Goal: Information Seeking & Learning: Understand process/instructions

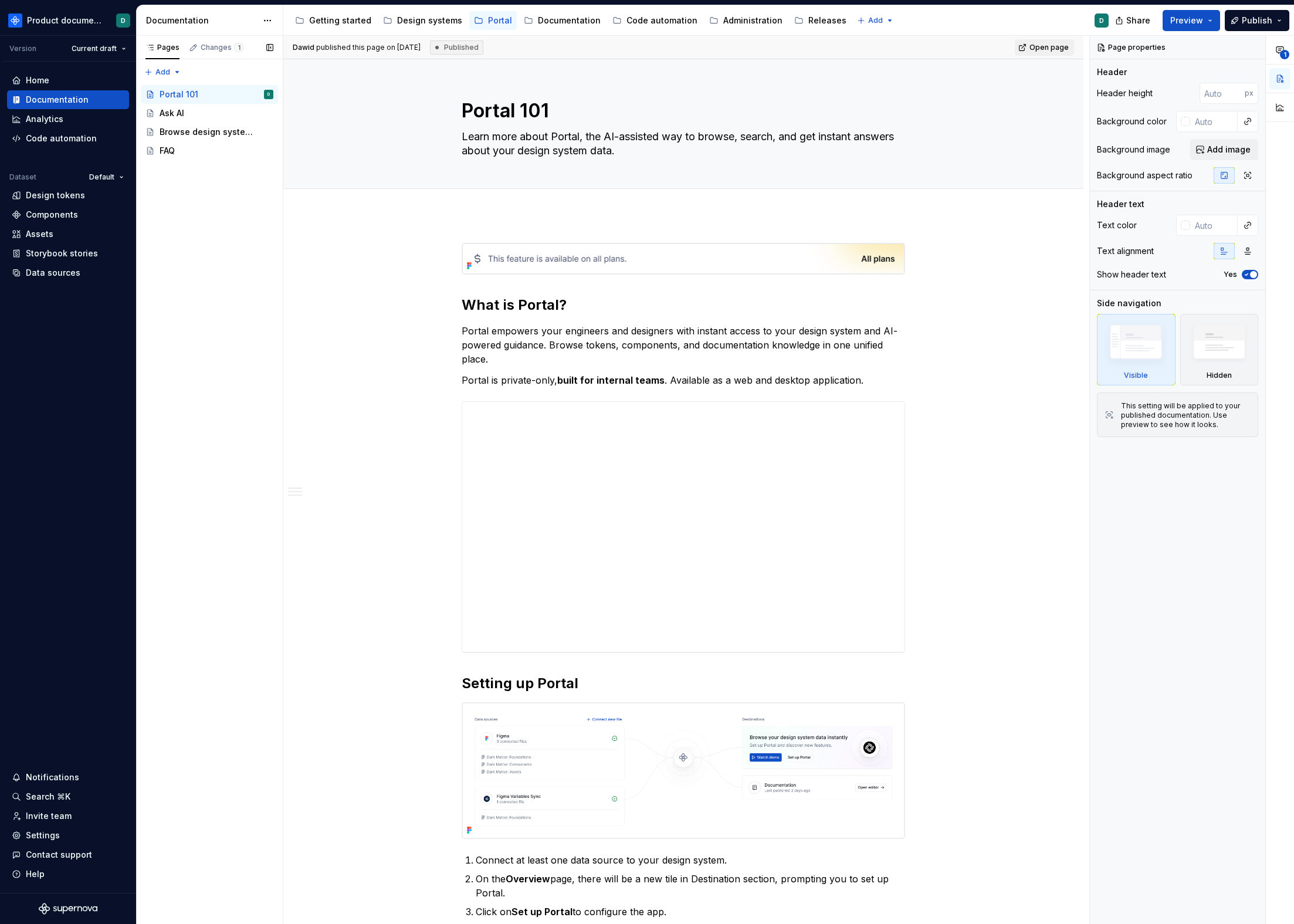
type textarea "*"
click at [201, 52] on div "Changes 1" at bounding box center [216, 48] width 64 height 17
click at [157, 55] on div "Pages" at bounding box center [162, 50] width 44 height 20
click at [159, 71] on div "Pages Changes 1 Add Accessibility guide for tree Page tree. Navigate the tree w…" at bounding box center [209, 480] width 146 height 889
click at [202, 98] on div "New page" at bounding box center [201, 95] width 76 height 12
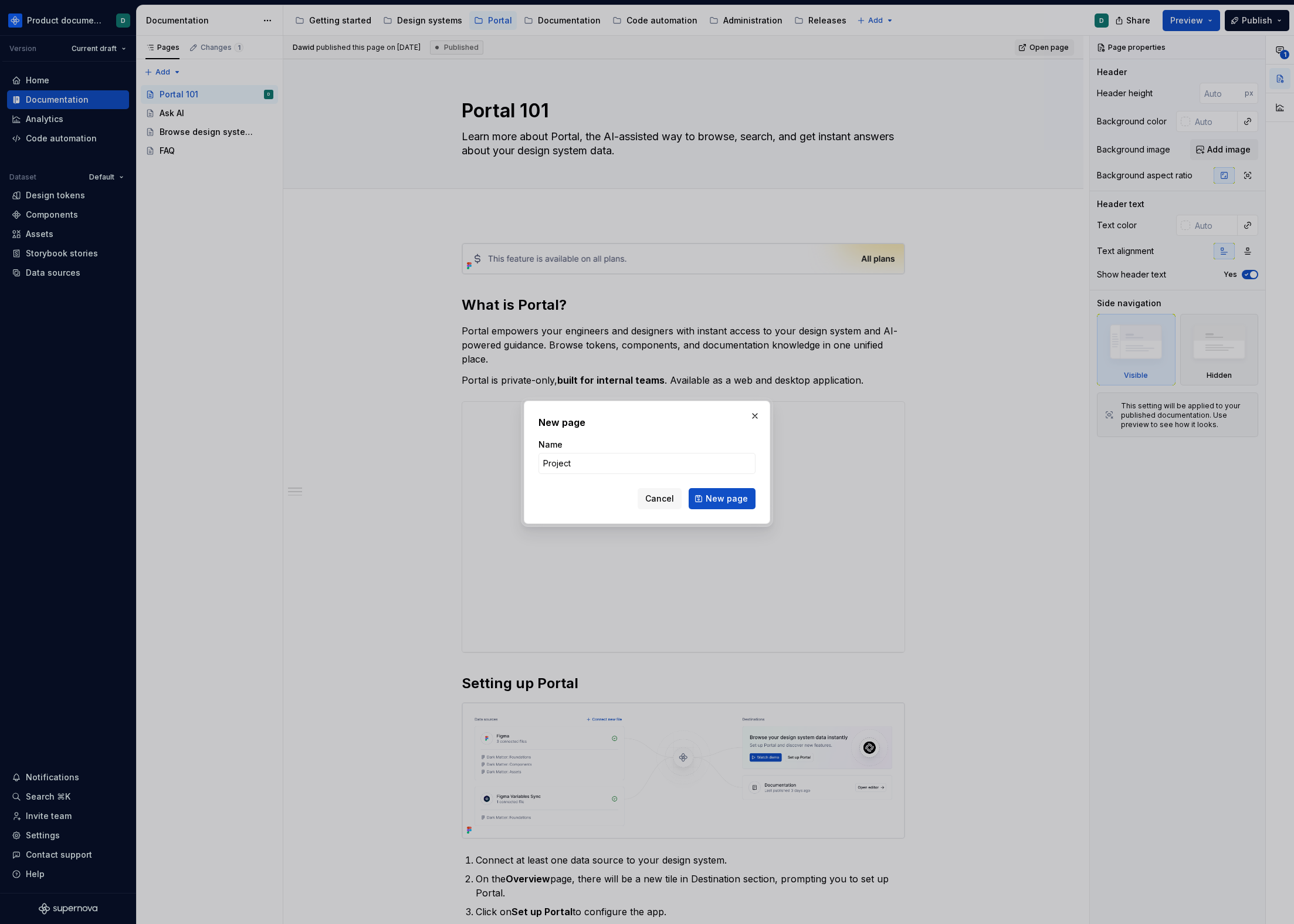
type input "Projects"
click button "New page" at bounding box center [722, 499] width 67 height 21
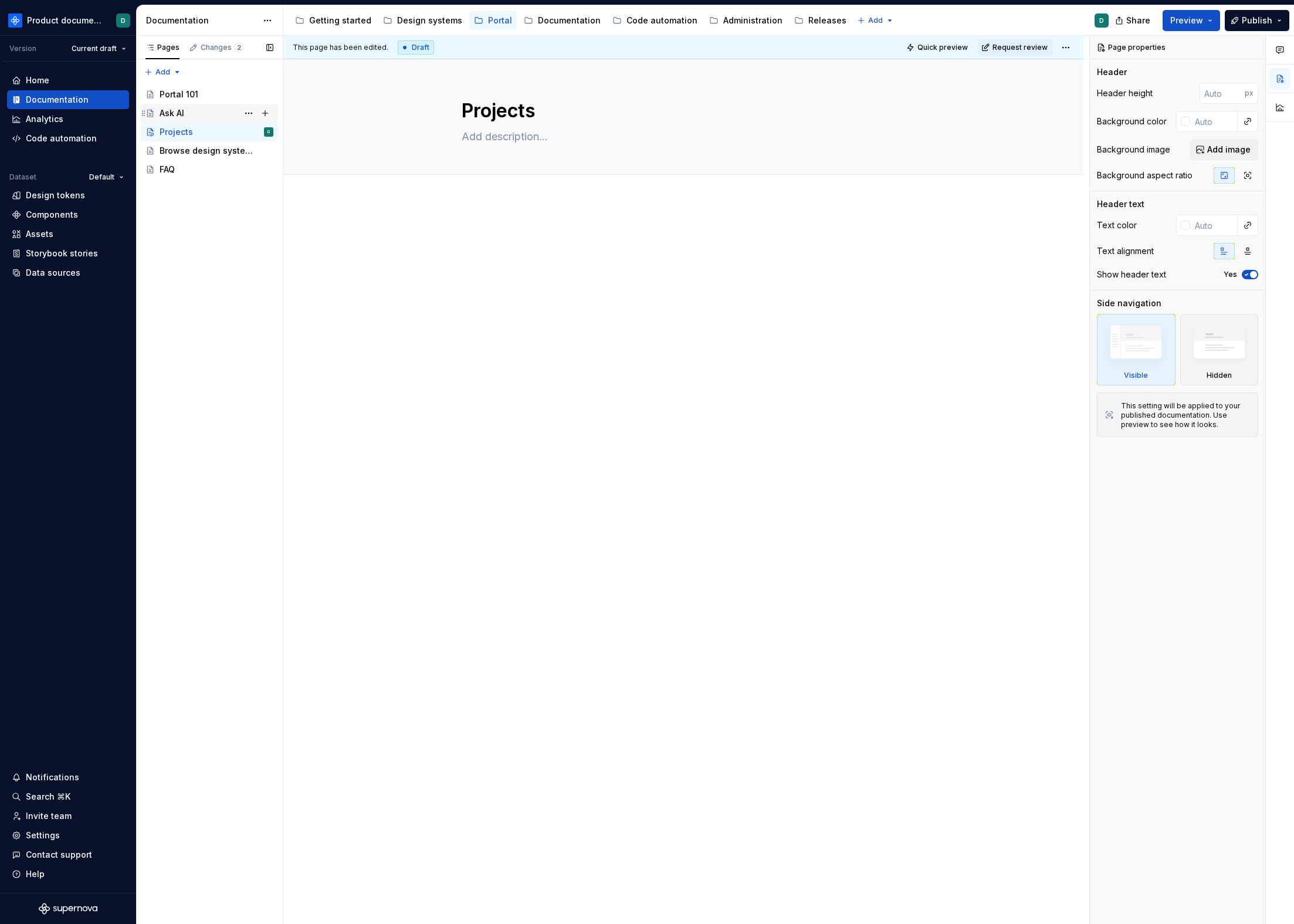
click at [201, 107] on div "Ask AI" at bounding box center [216, 113] width 114 height 17
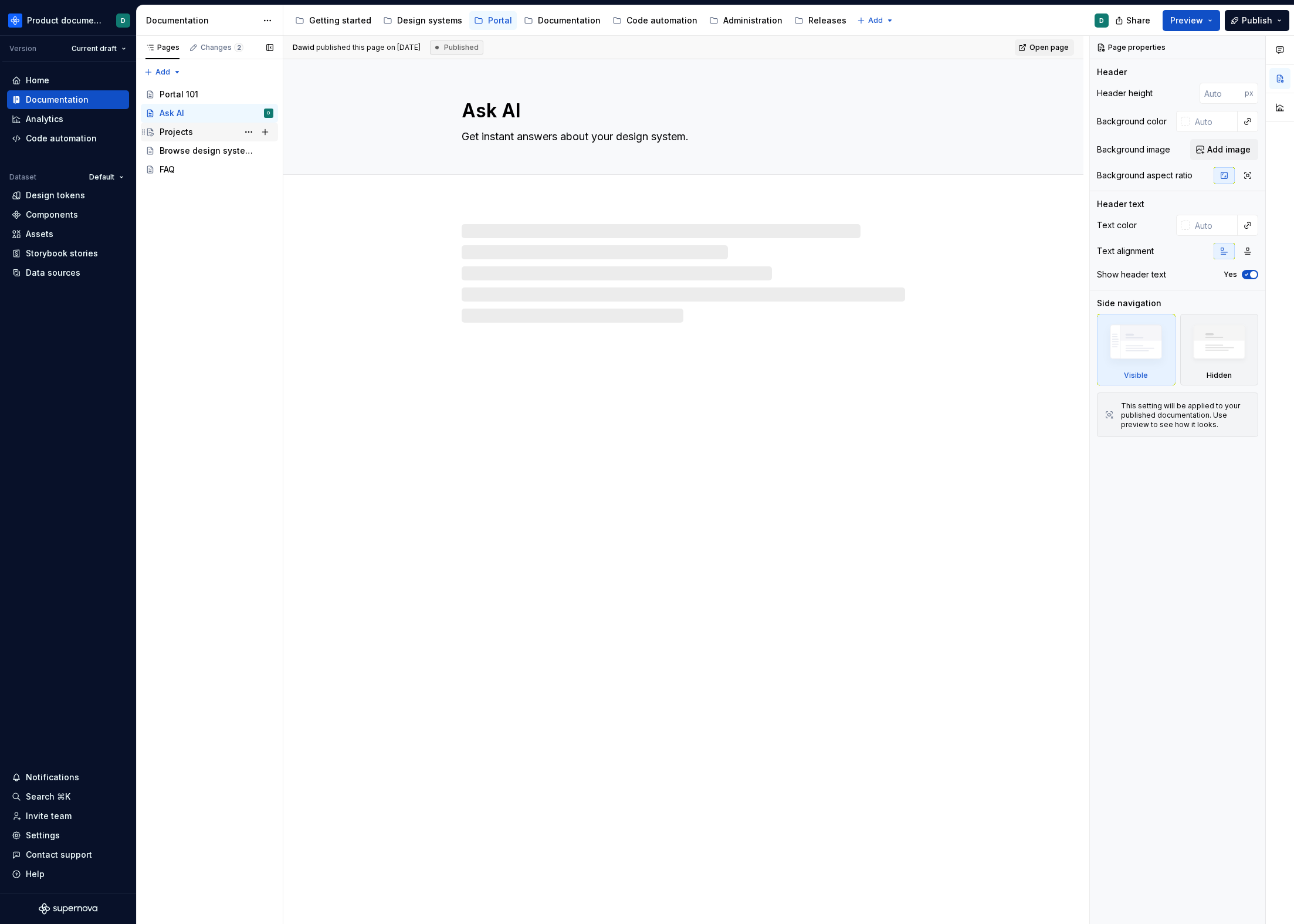
click at [195, 126] on div "Projects" at bounding box center [216, 132] width 114 height 17
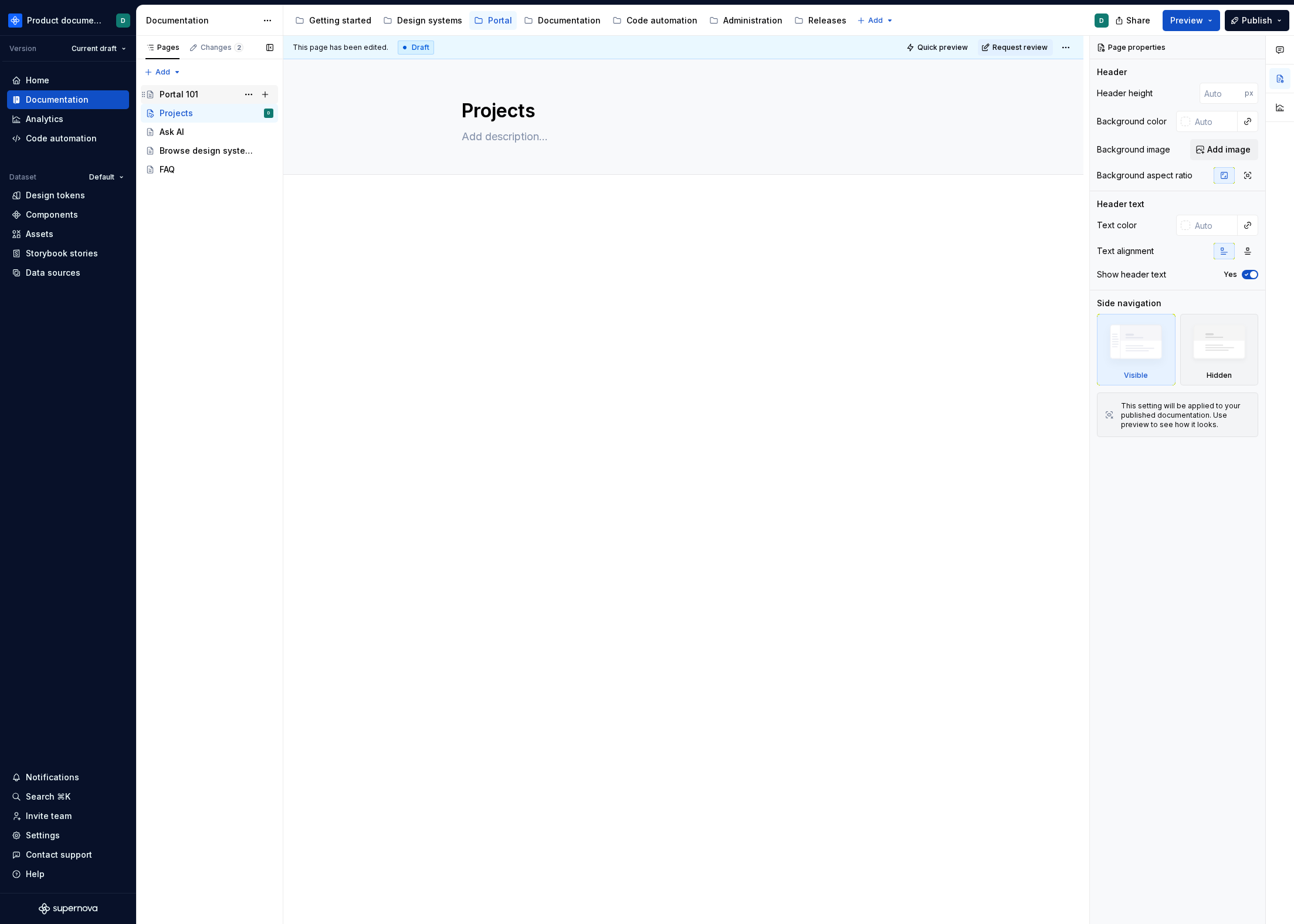
click at [204, 93] on div "Portal 101" at bounding box center [216, 94] width 114 height 17
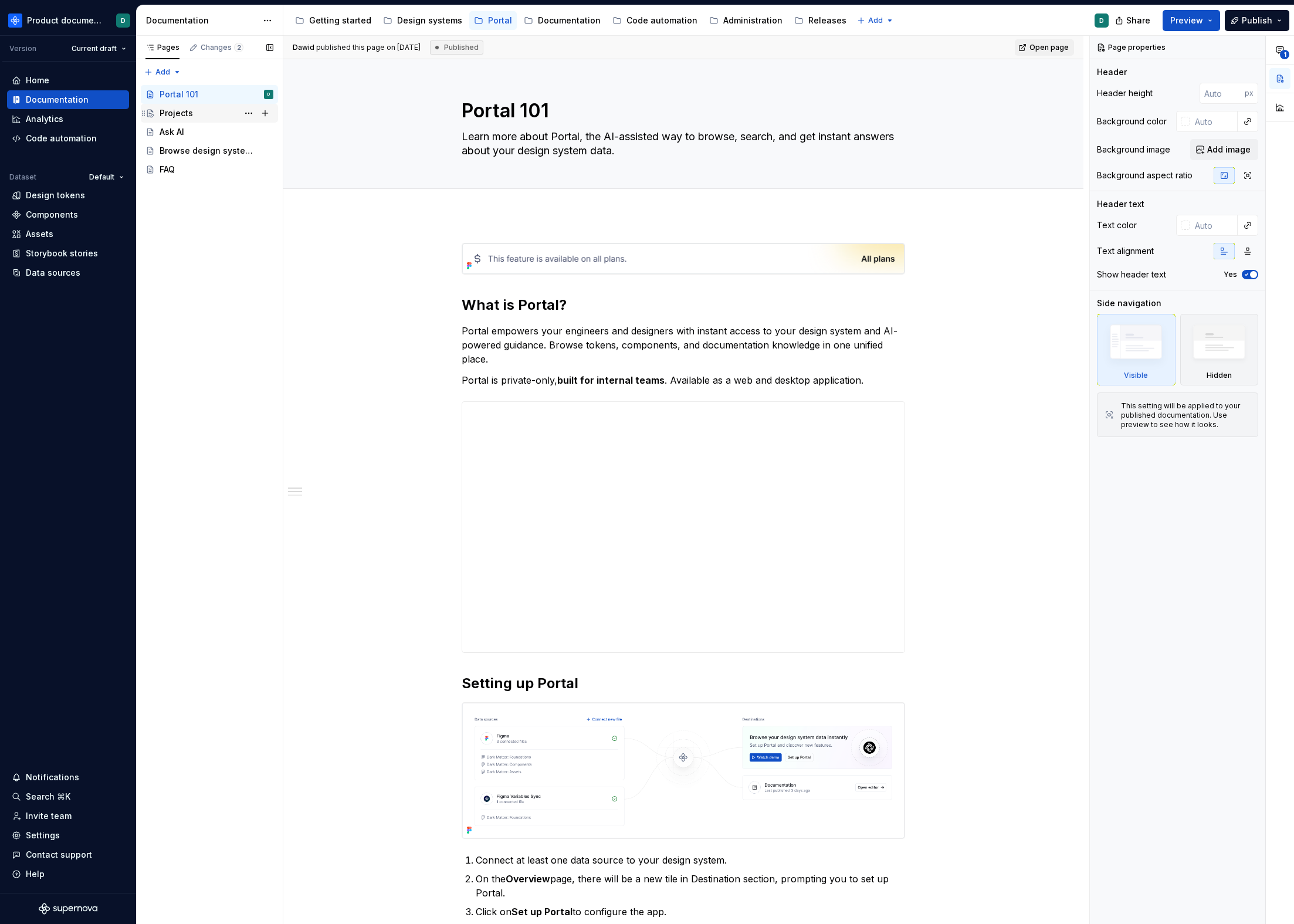
click at [199, 109] on div "Projects" at bounding box center [216, 113] width 114 height 17
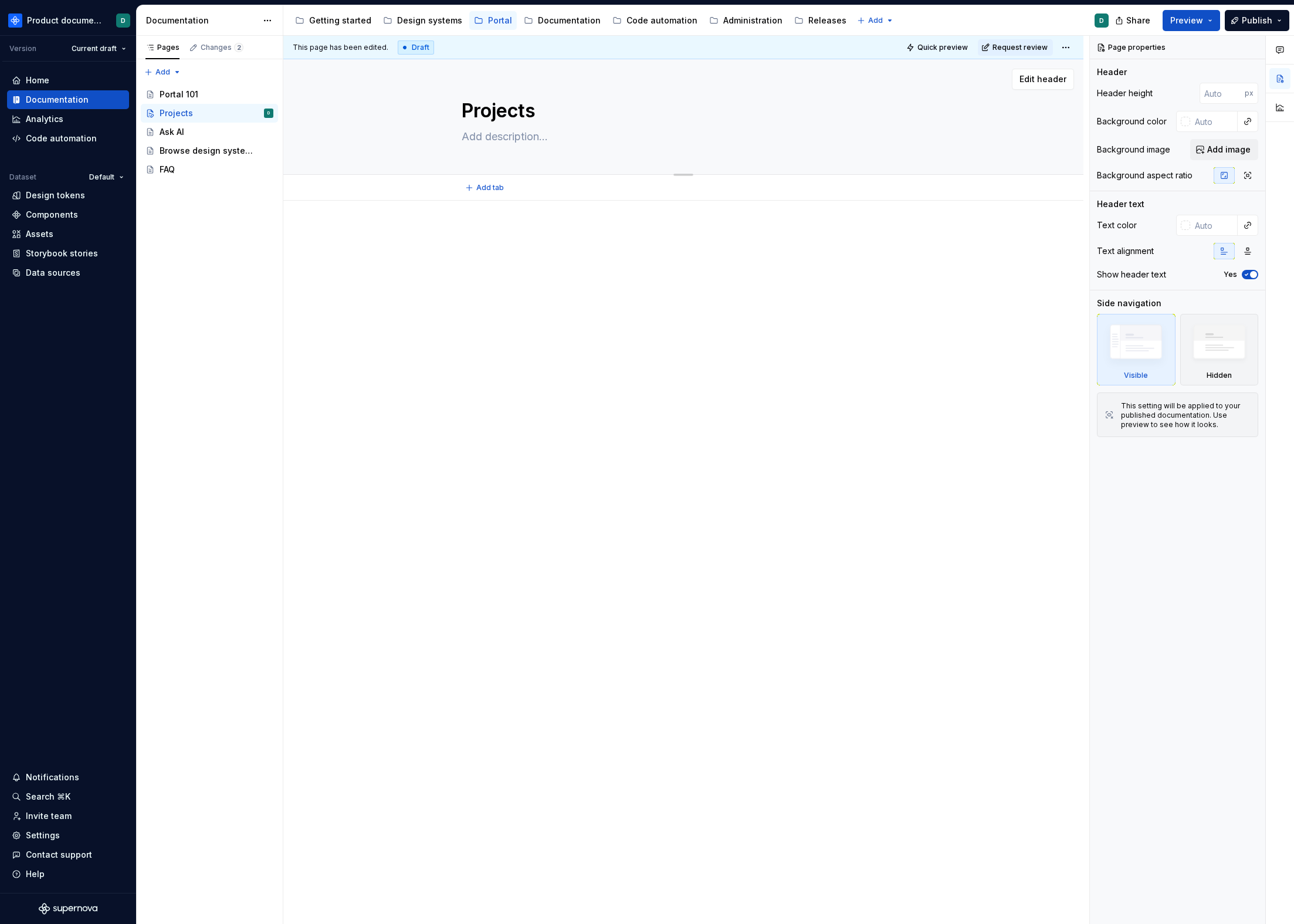
click at [532, 110] on textarea "Projects" at bounding box center [681, 111] width 444 height 28
type textarea "*"
type textarea "B"
type textarea "*"
type textarea "Bu"
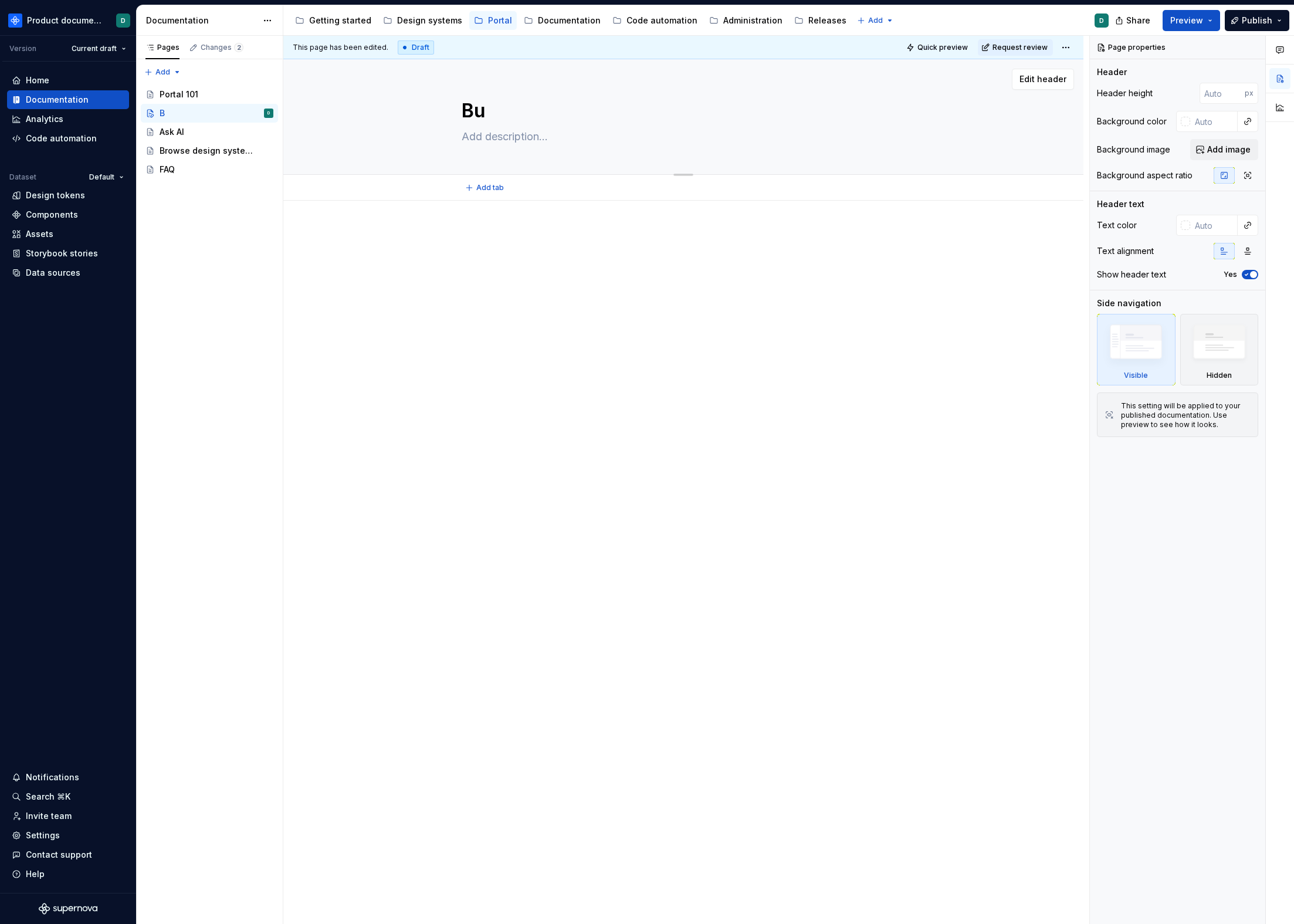
type textarea "*"
type textarea "[PERSON_NAME]"
type textarea "*"
type textarea "Buil"
type textarea "*"
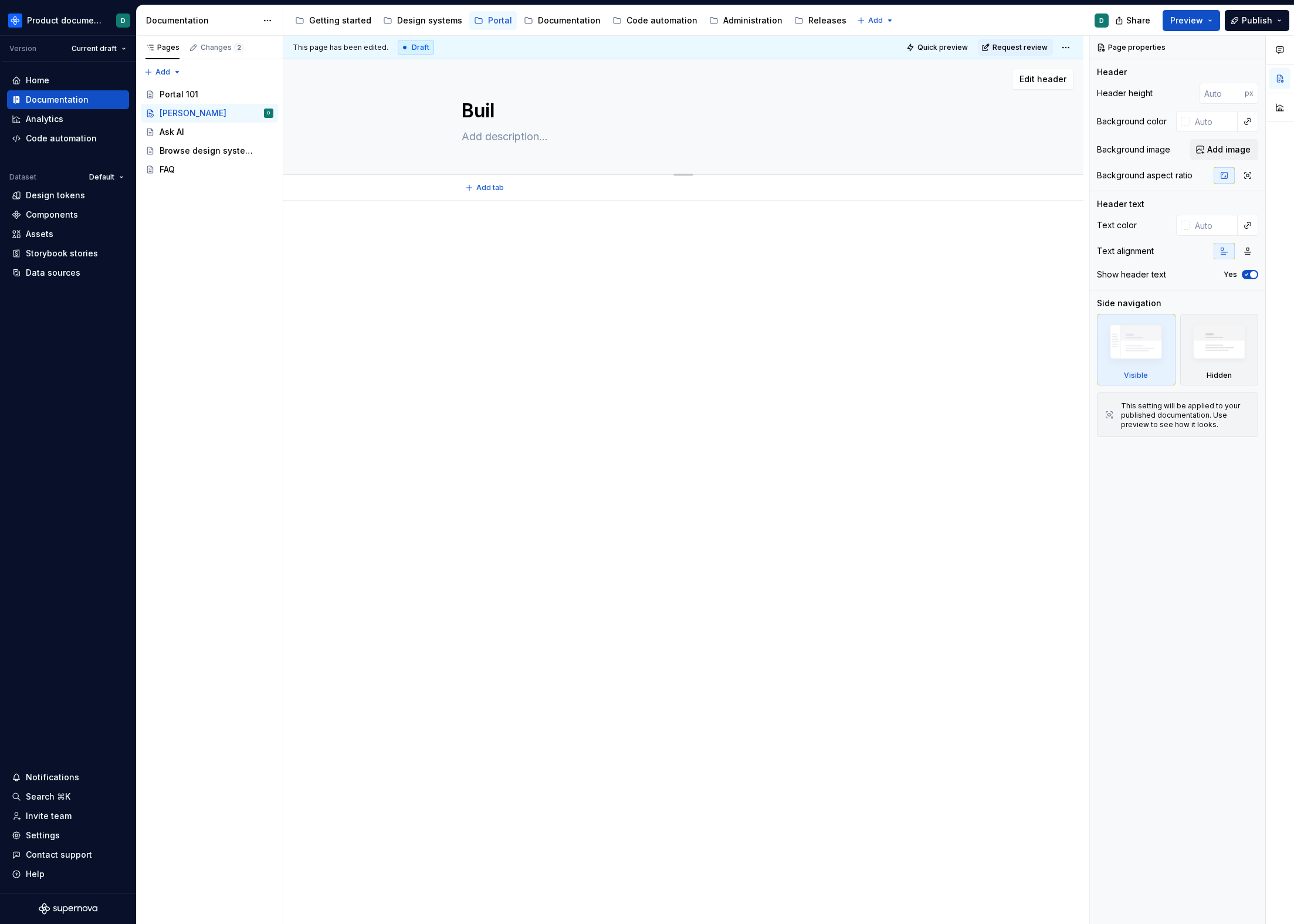
type textarea "Build"
type textarea "*"
type textarea "Build"
type textarea "*"
type textarea "Build p"
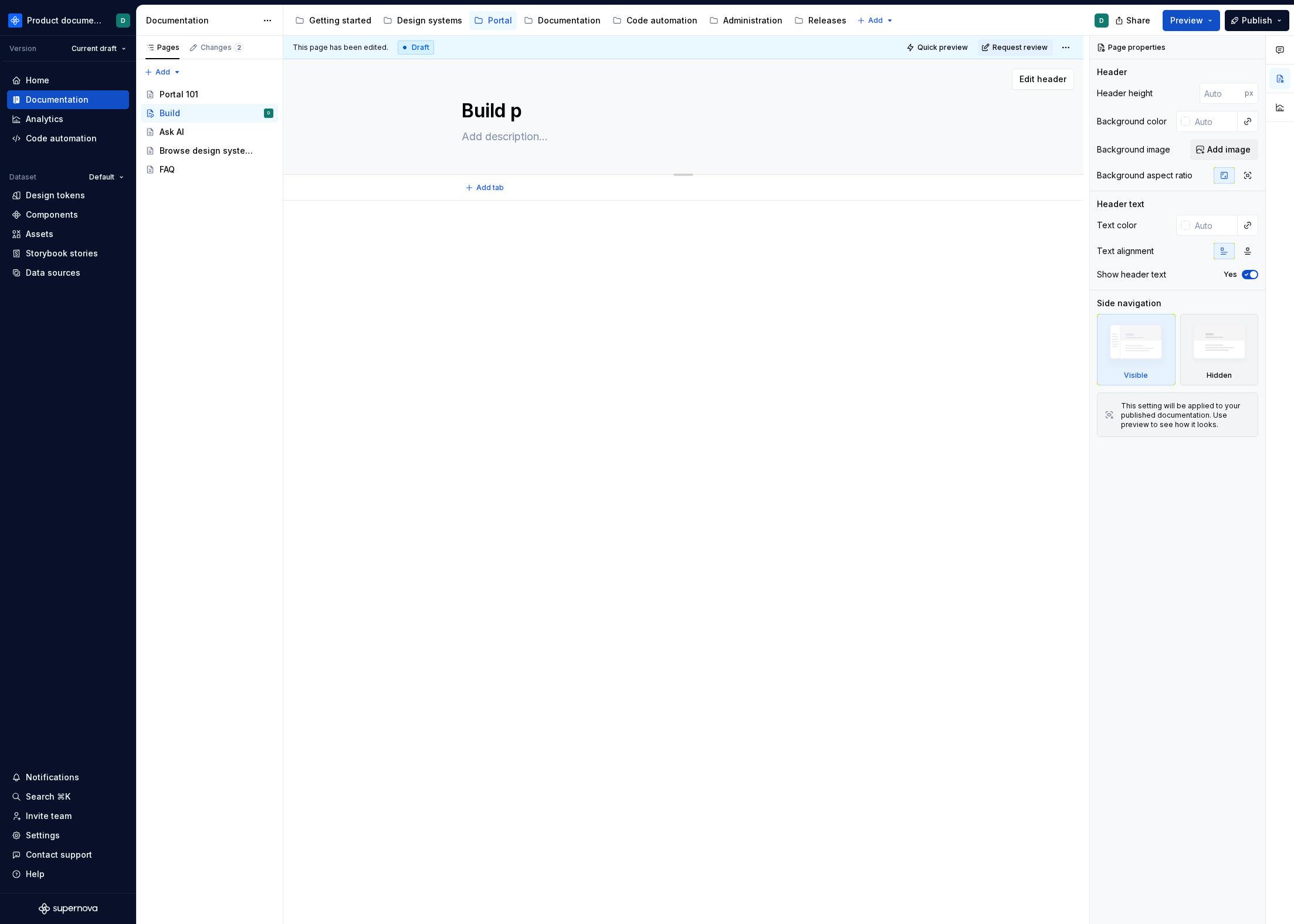
type textarea "*"
type textarea "Build pro"
type textarea "*"
type textarea "Build proj"
type textarea "*"
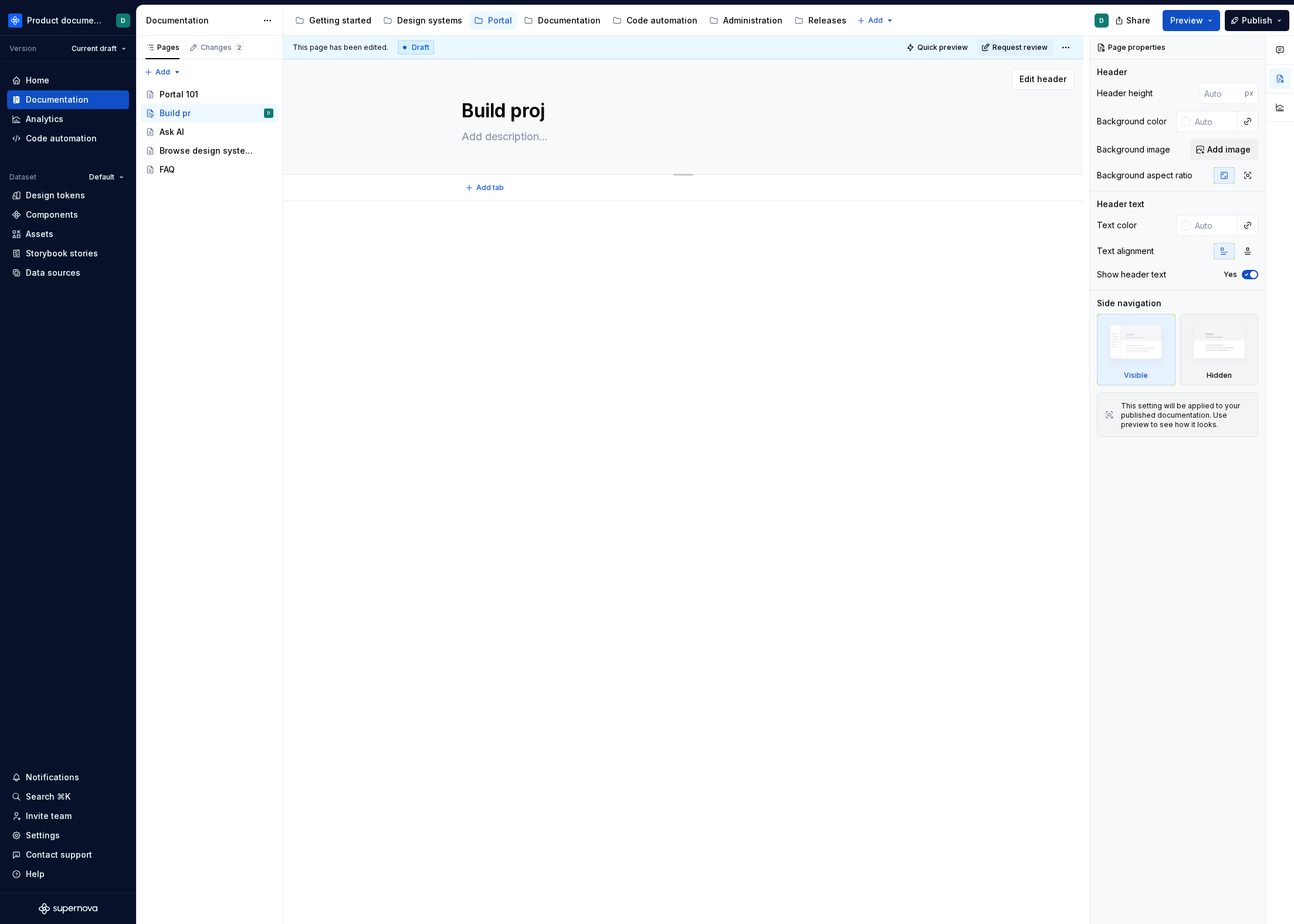
type textarea "Build proje"
type textarea "*"
type textarea "Build projec"
type textarea "*"
type textarea "Build project"
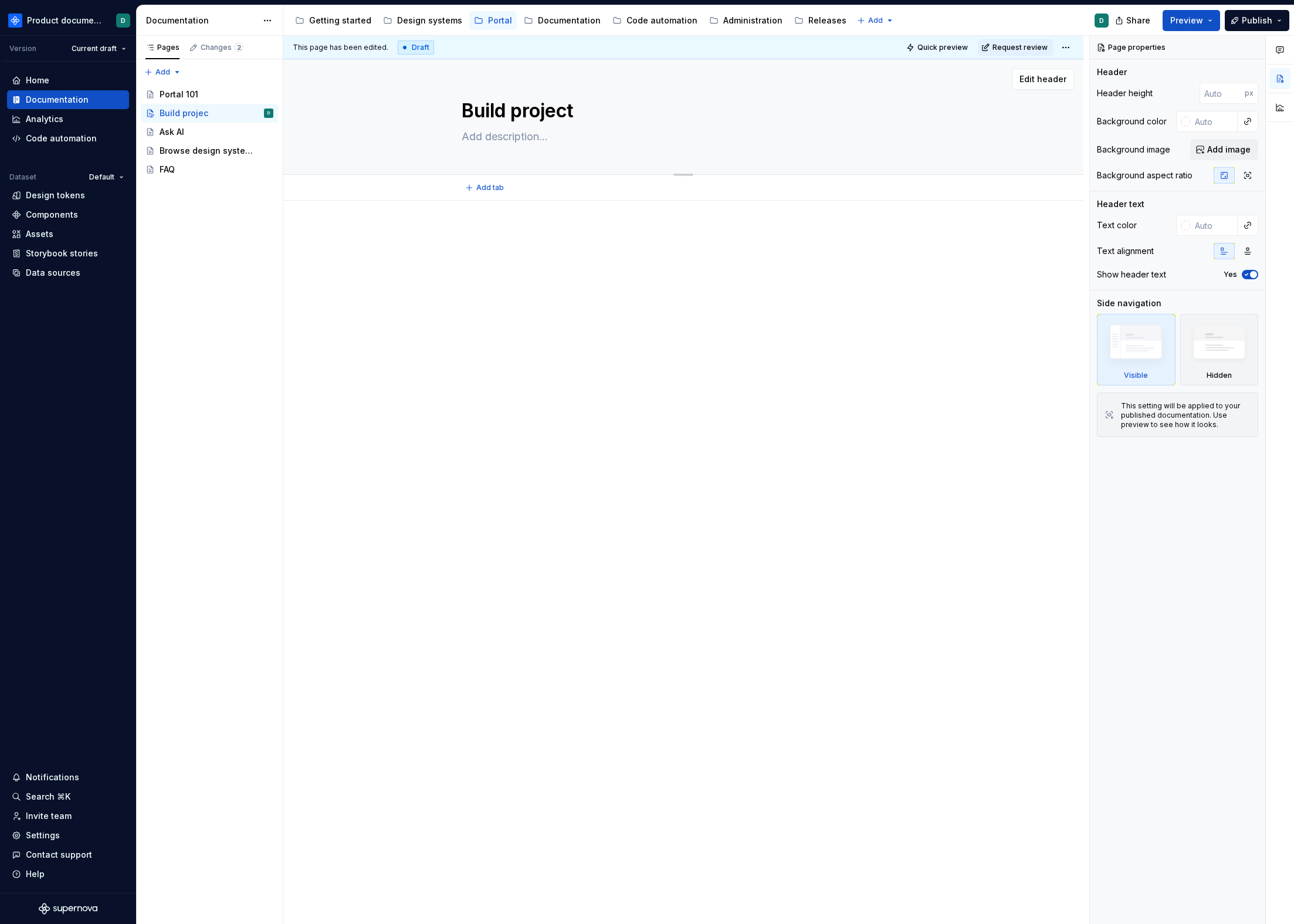
type textarea "*"
type textarea "Build projects"
type textarea "*"
type textarea "Build projects"
type textarea "*"
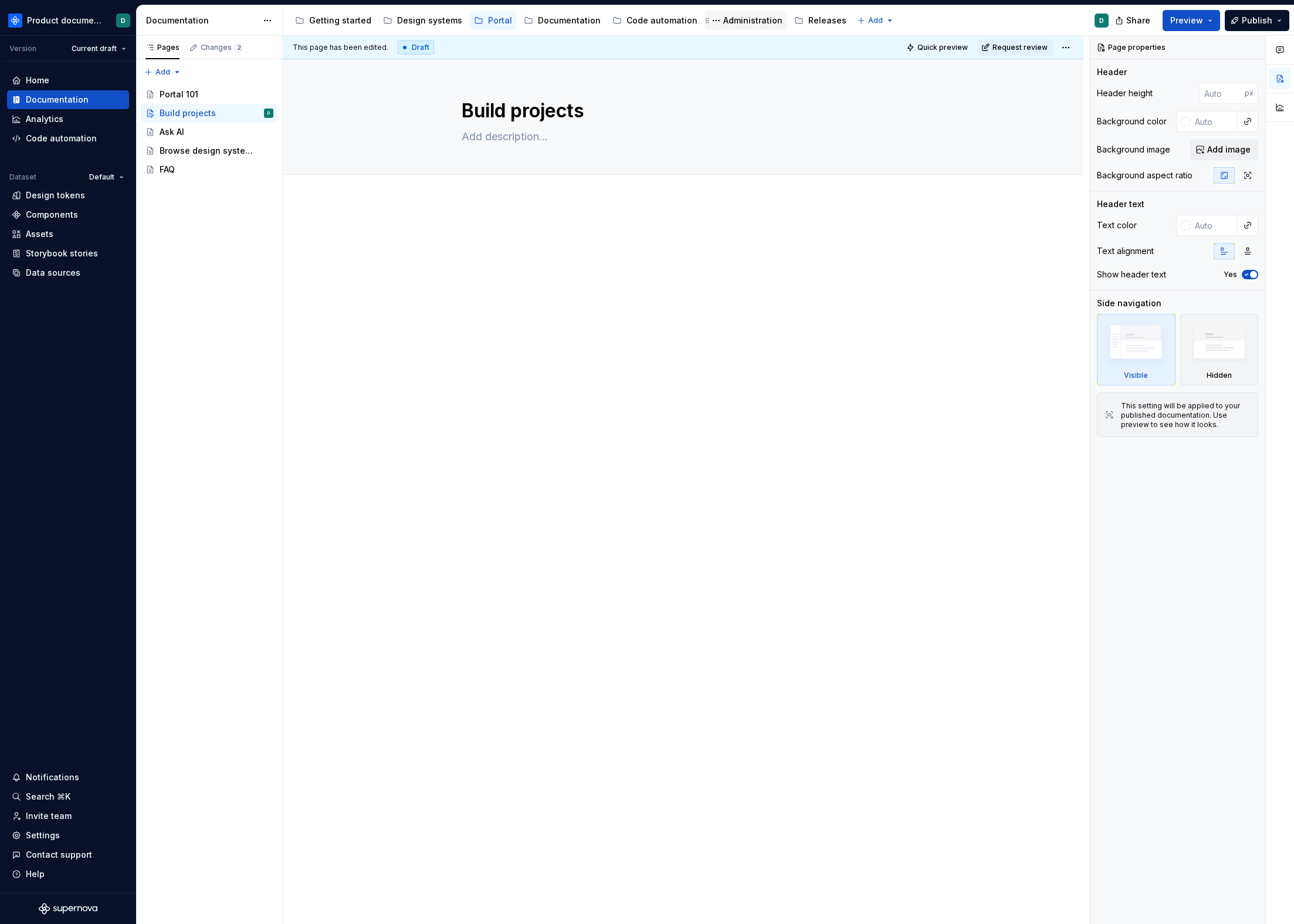
type textarea "Build projects"
click at [739, 19] on div "Administration" at bounding box center [753, 21] width 59 height 12
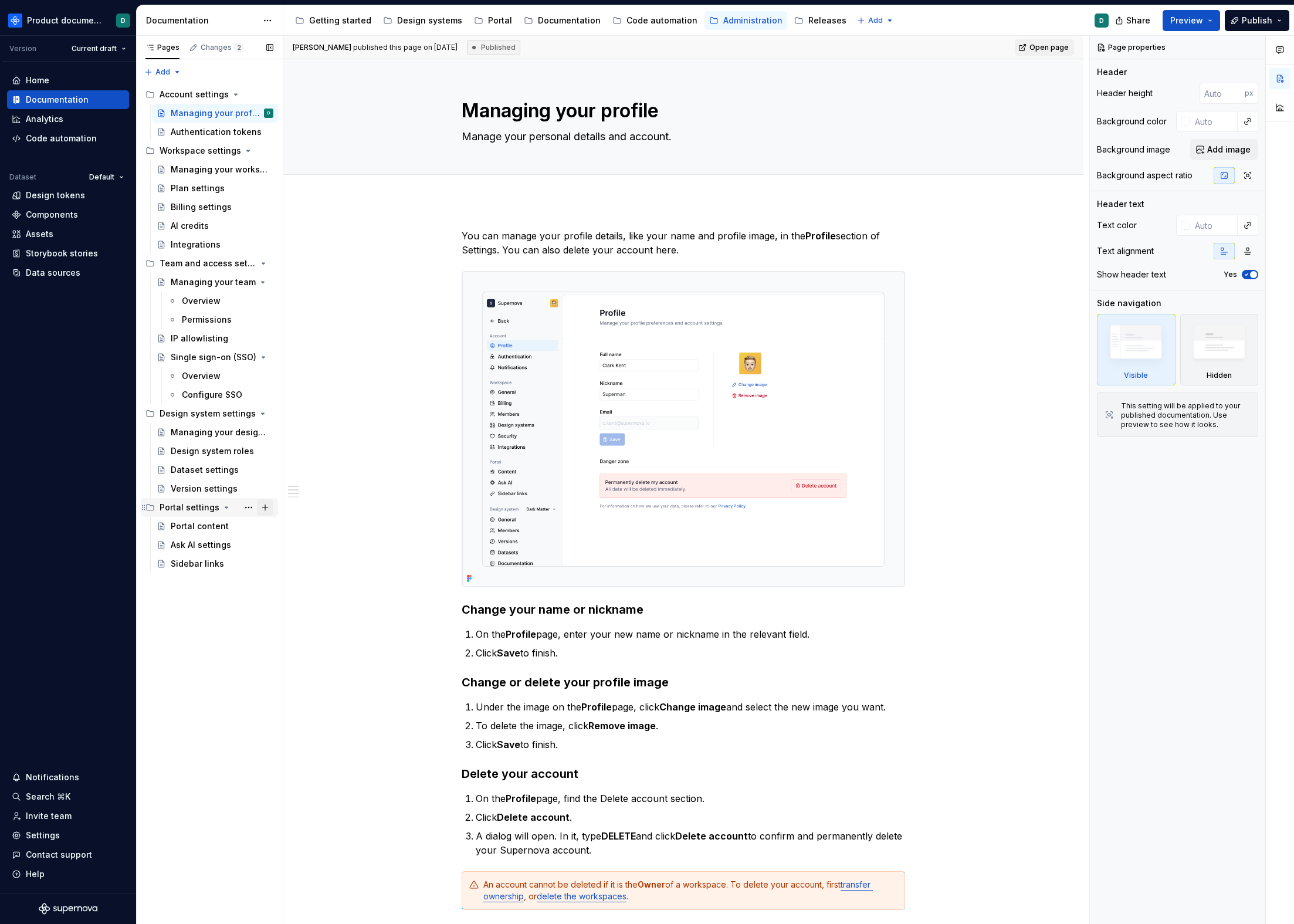
click at [270, 507] on button "Page tree" at bounding box center [265, 507] width 17 height 17
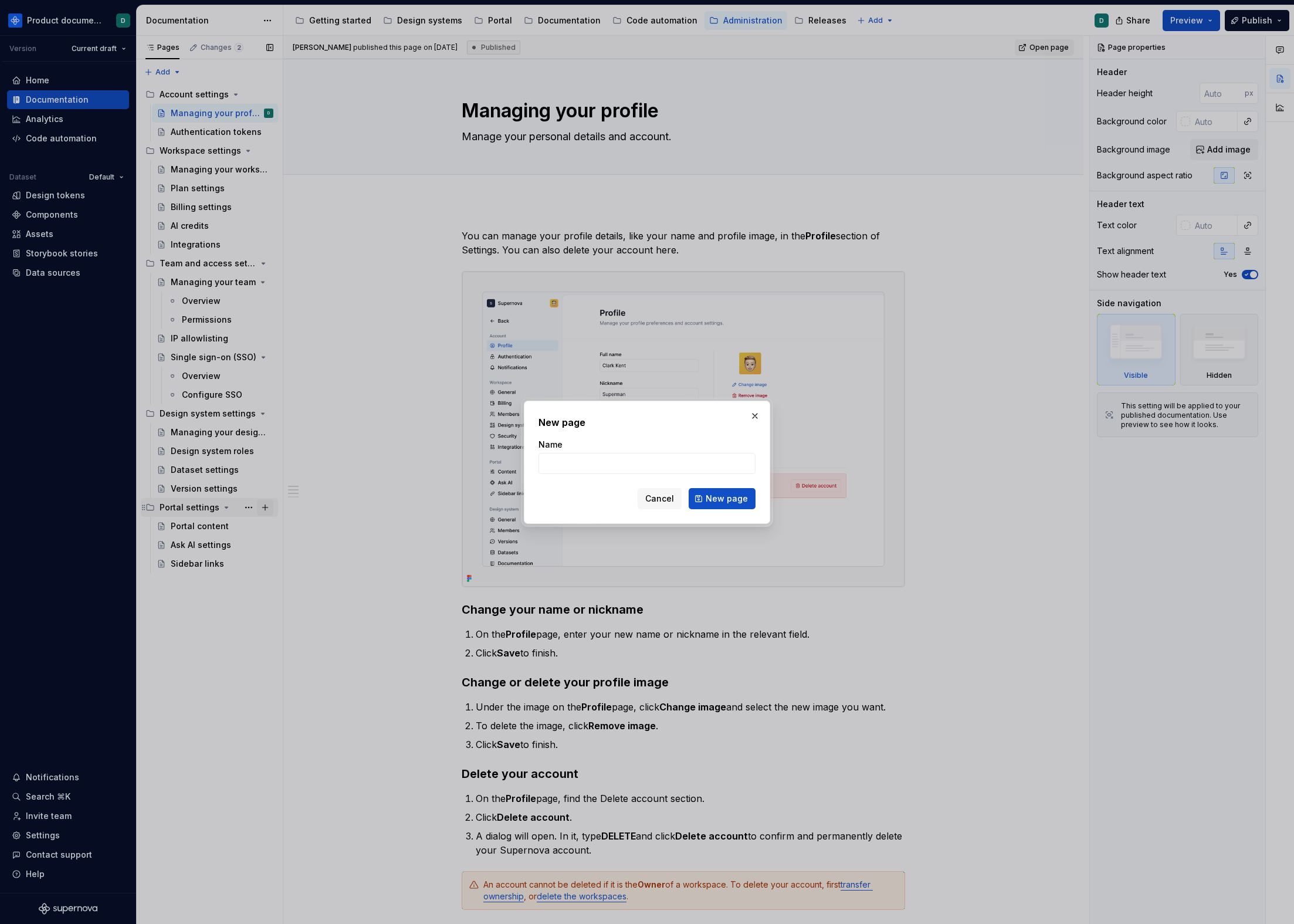
type textarea "*"
type input "Proje"
type textarea "*"
type input "Project contexts"
click at [735, 507] on button "New page" at bounding box center [722, 499] width 67 height 21
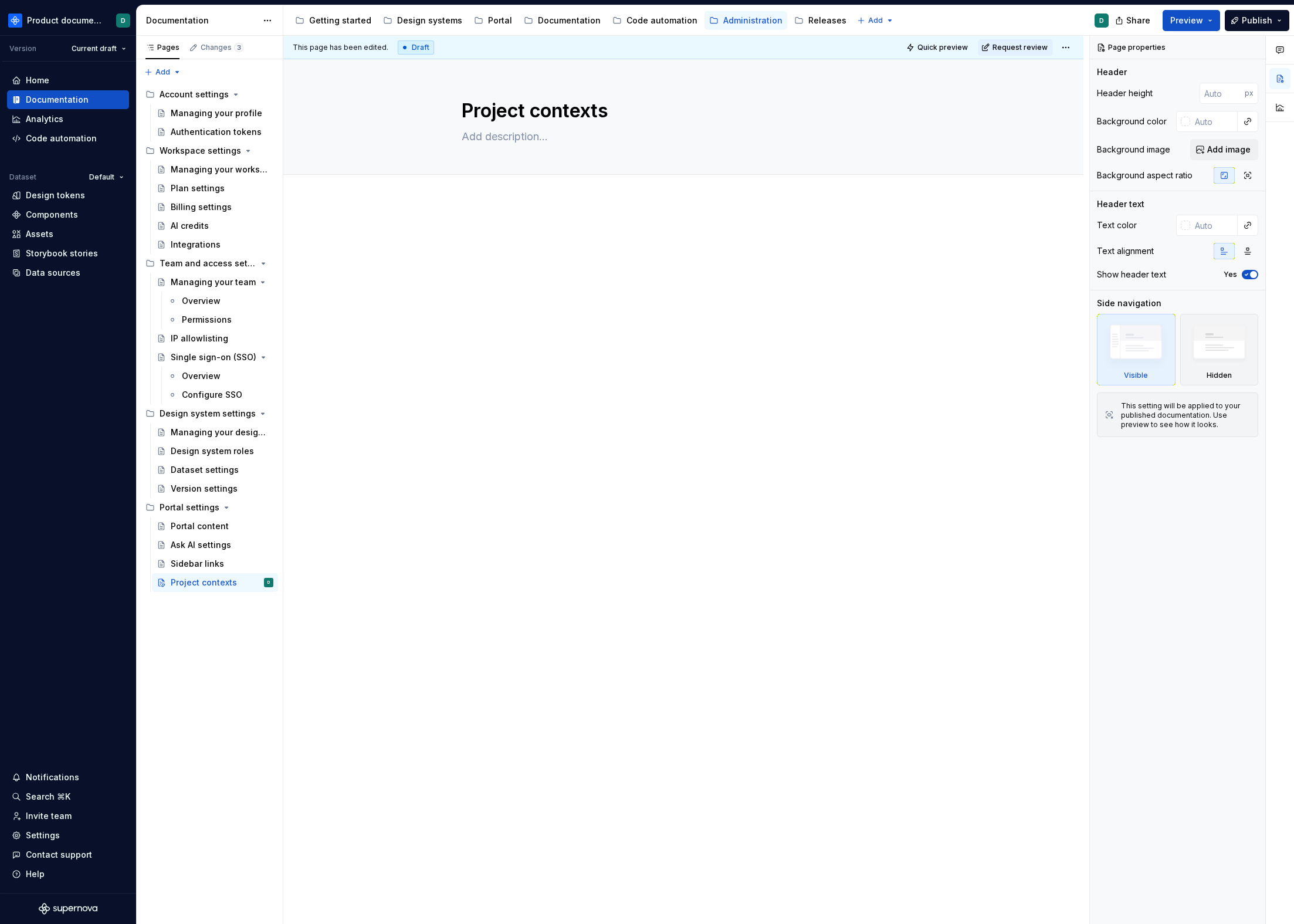
type textarea "*"
click at [602, 248] on div at bounding box center [683, 251] width 444 height 45
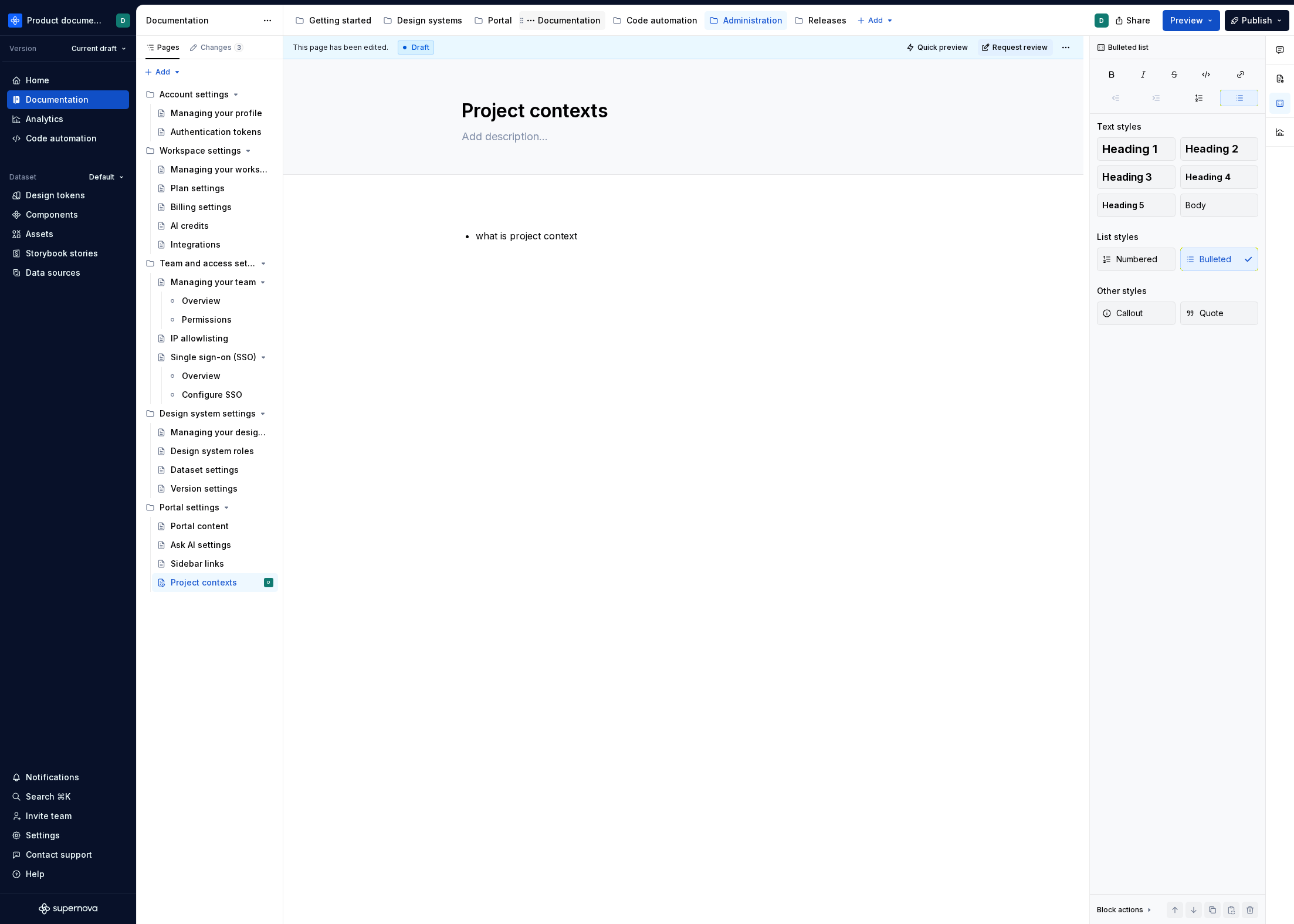
click at [547, 27] on div "Documentation" at bounding box center [562, 20] width 86 height 19
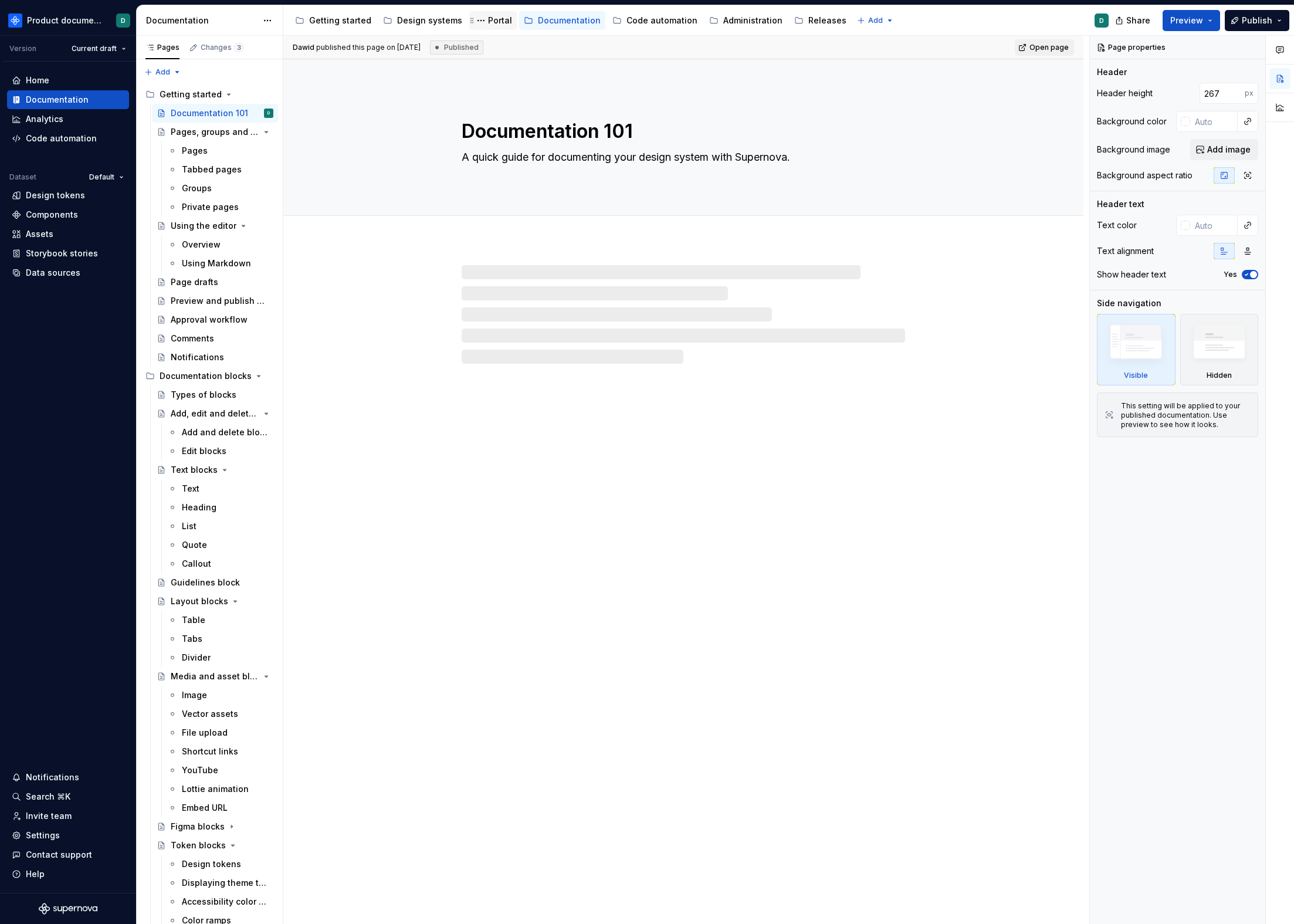
click at [488, 25] on div "Portal" at bounding box center [500, 21] width 24 height 12
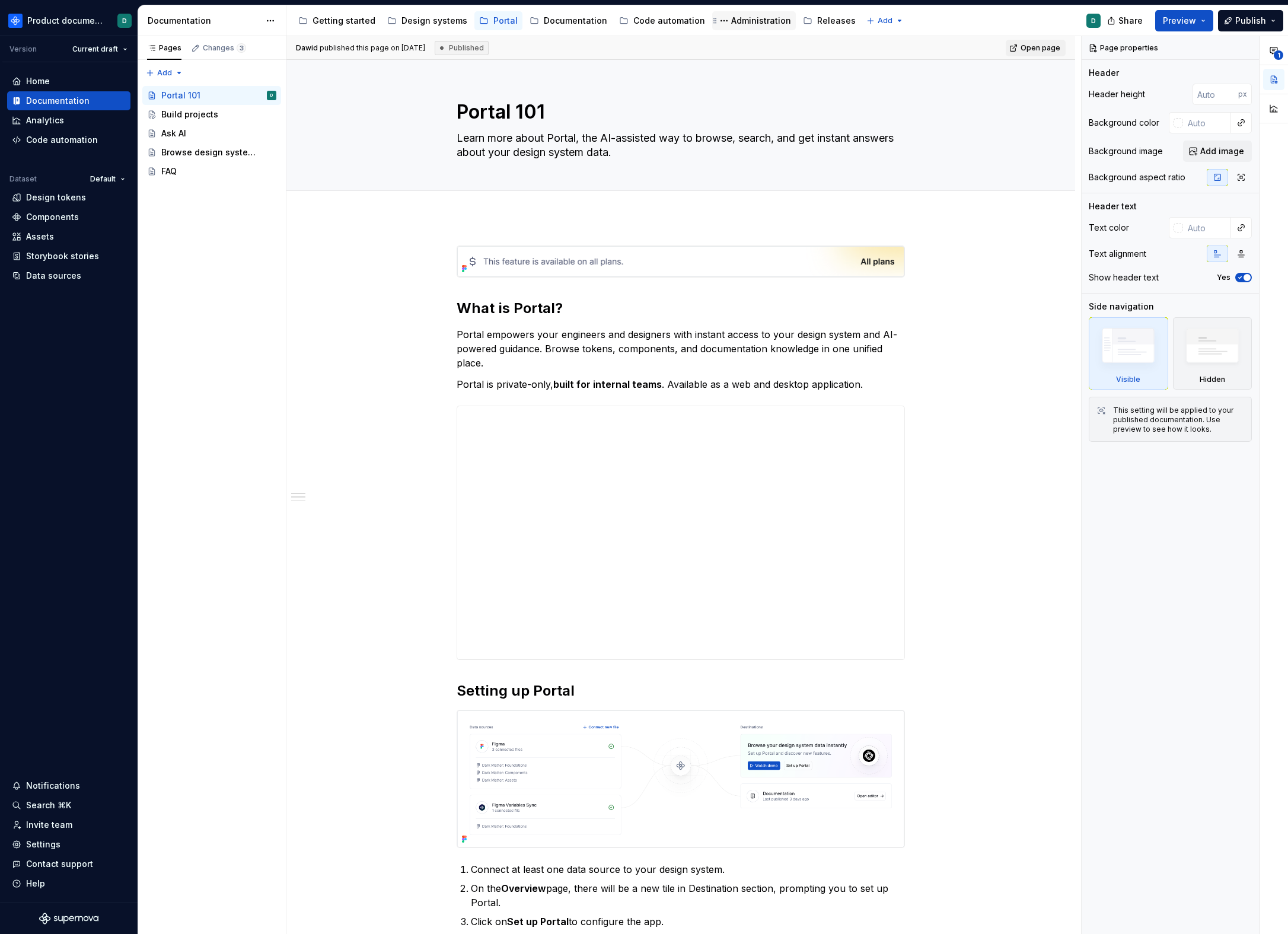
click at [737, 24] on div "Administration" at bounding box center [761, 21] width 60 height 12
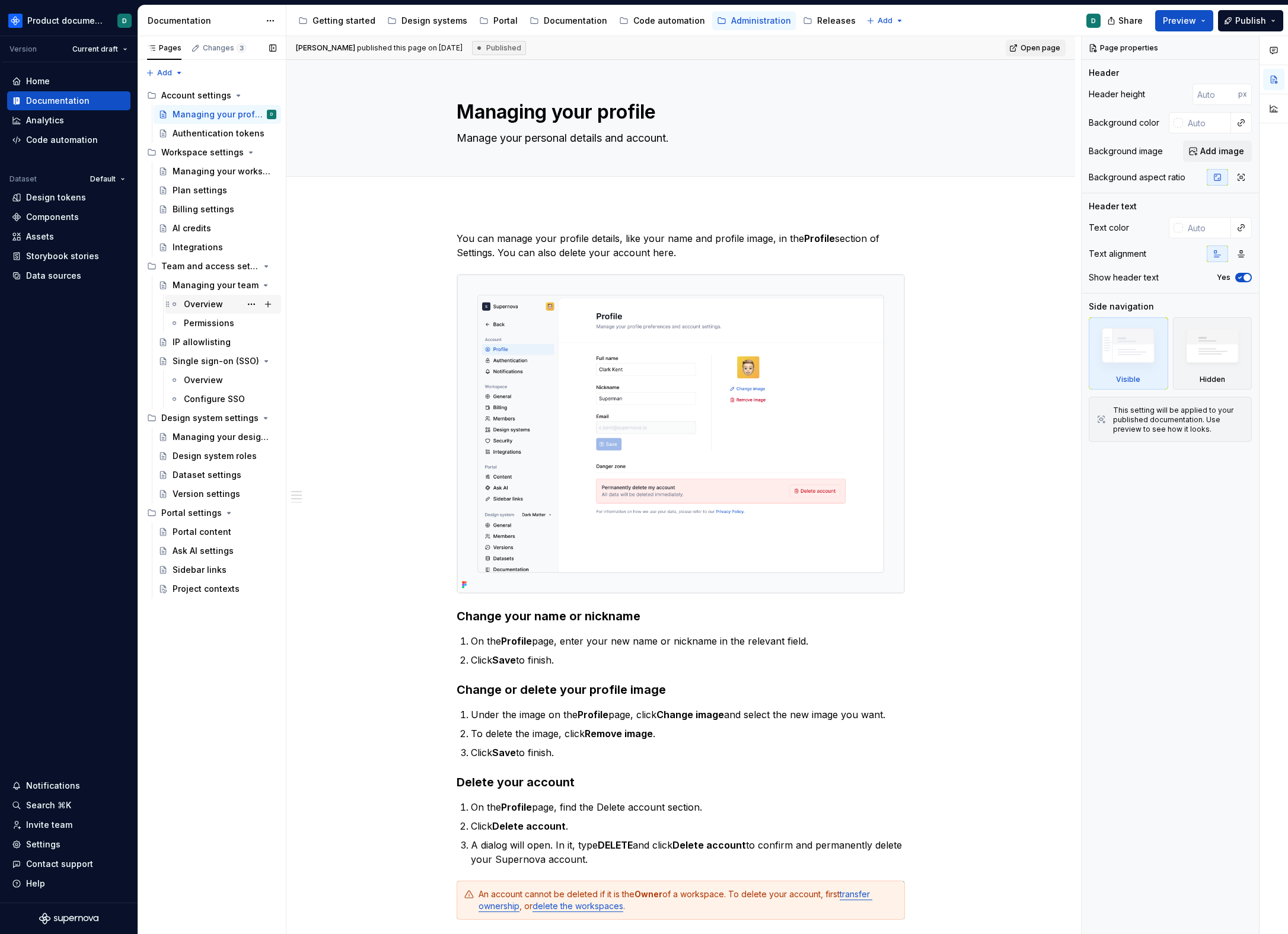
click at [199, 298] on div "Overview" at bounding box center [203, 304] width 39 height 12
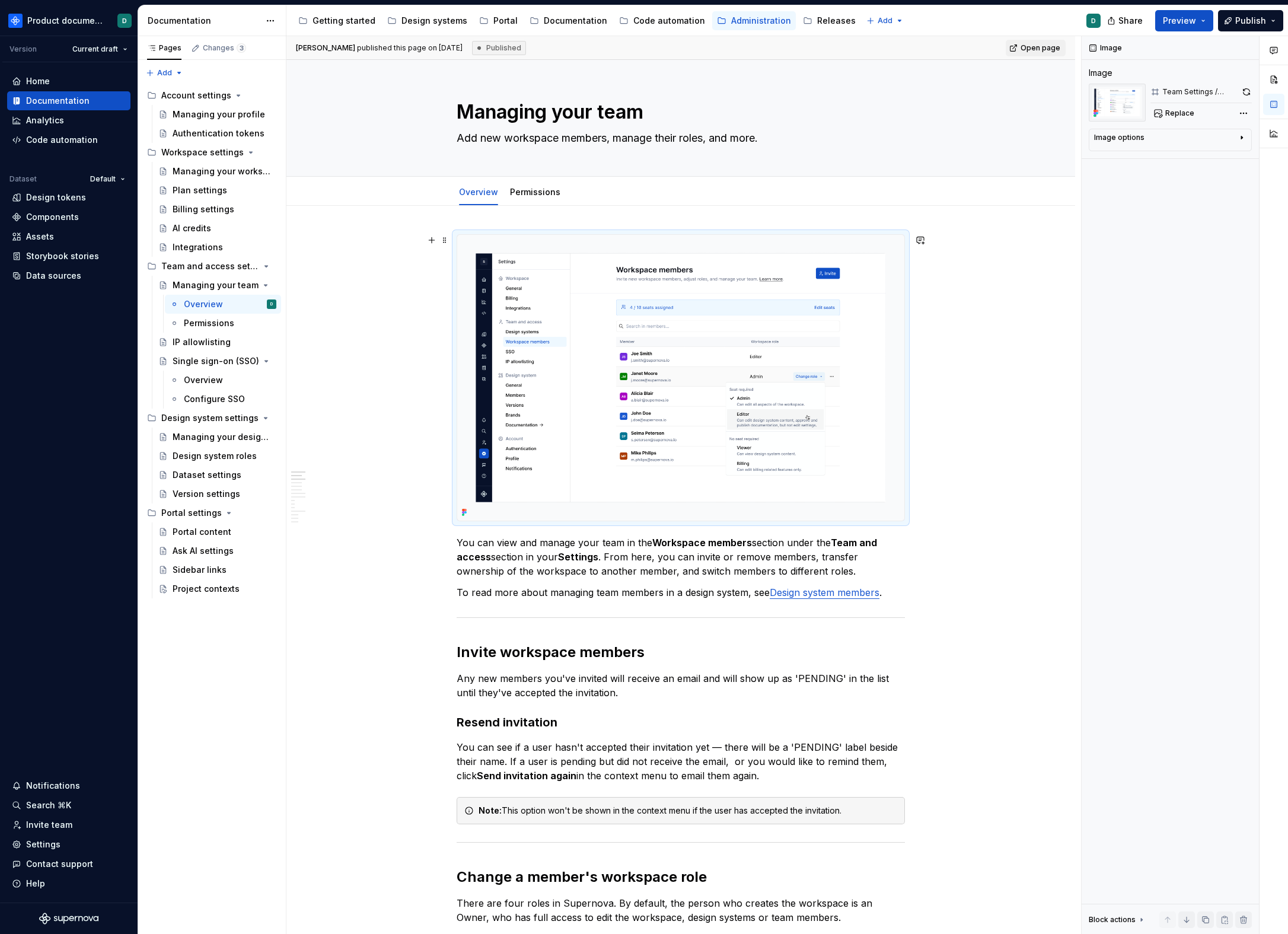
click at [582, 390] on img at bounding box center [680, 378] width 447 height 286
click at [648, 110] on textarea "Managing your team" at bounding box center [678, 112] width 449 height 28
click at [662, 111] on textarea "Managing your team" at bounding box center [678, 112] width 449 height 28
type textarea "*"
type textarea "Managing your team"
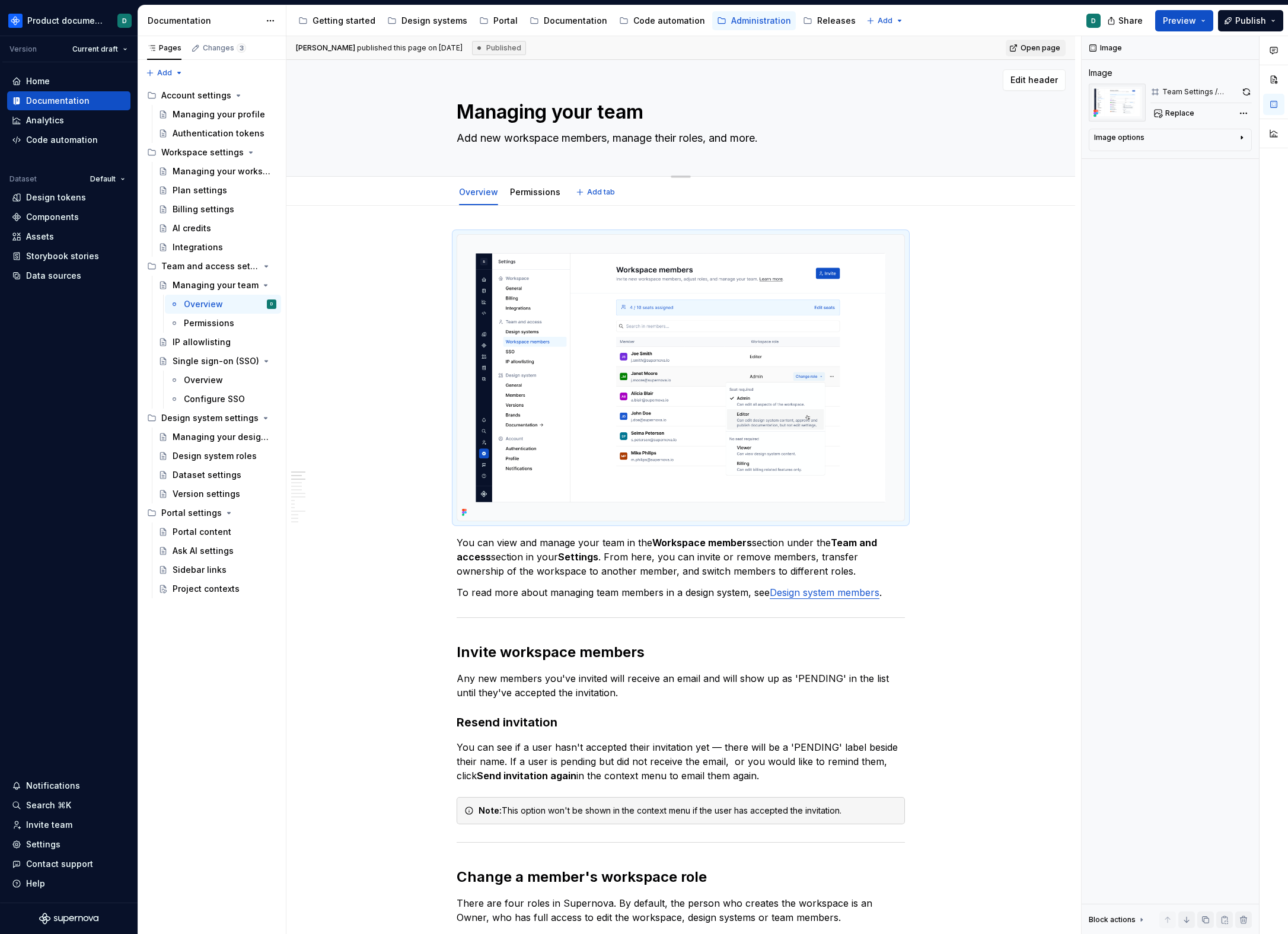
type textarea "*"
type textarea "Managing your team ["
type textarea "*"
type textarea "Managing your team [u"
type textarea "*"
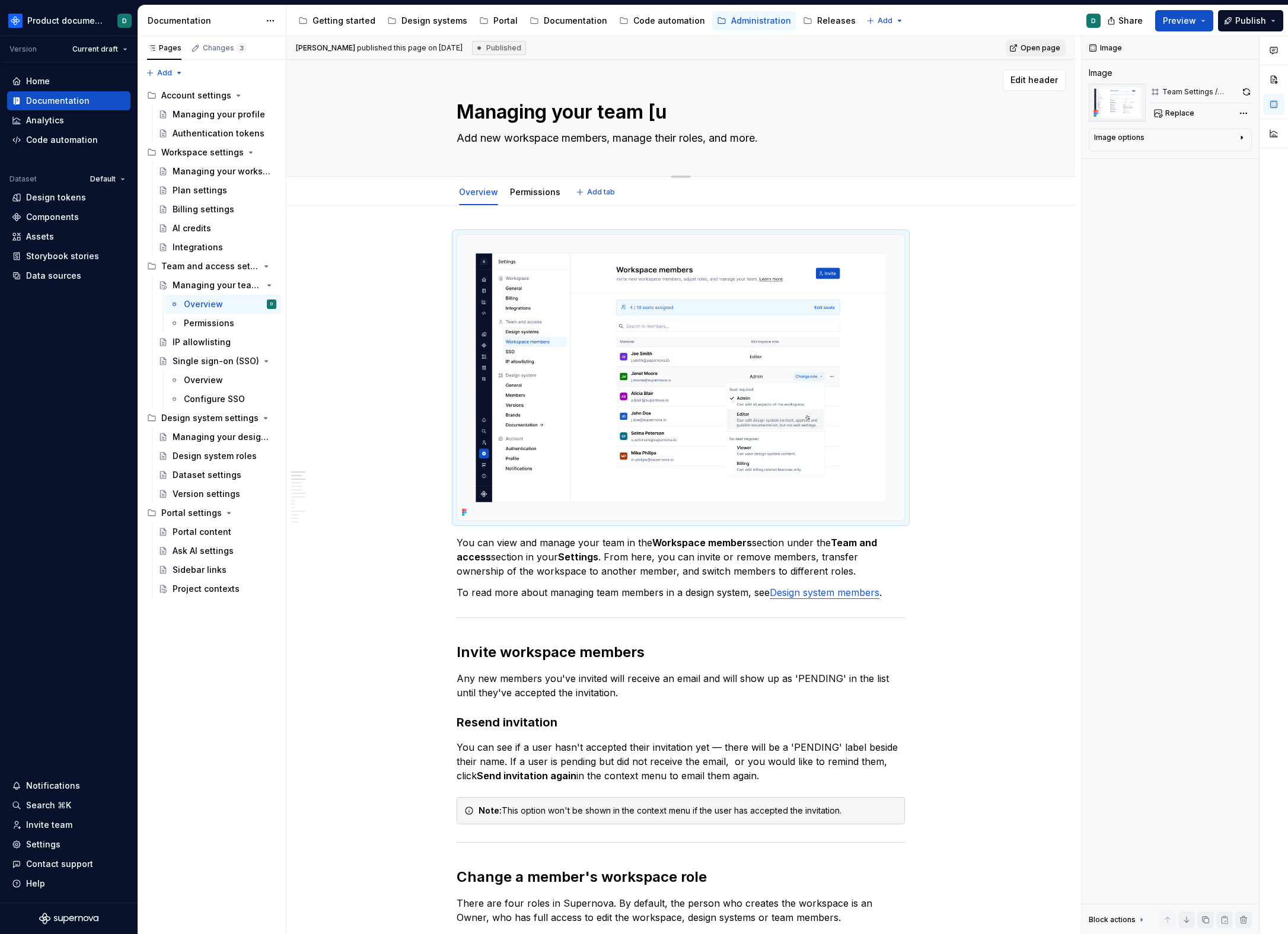
type textarea "Managing your team [up"
type textarea "*"
type textarea "Managing your team [upd"
type textarea "*"
type textarea "Managing your team [upda"
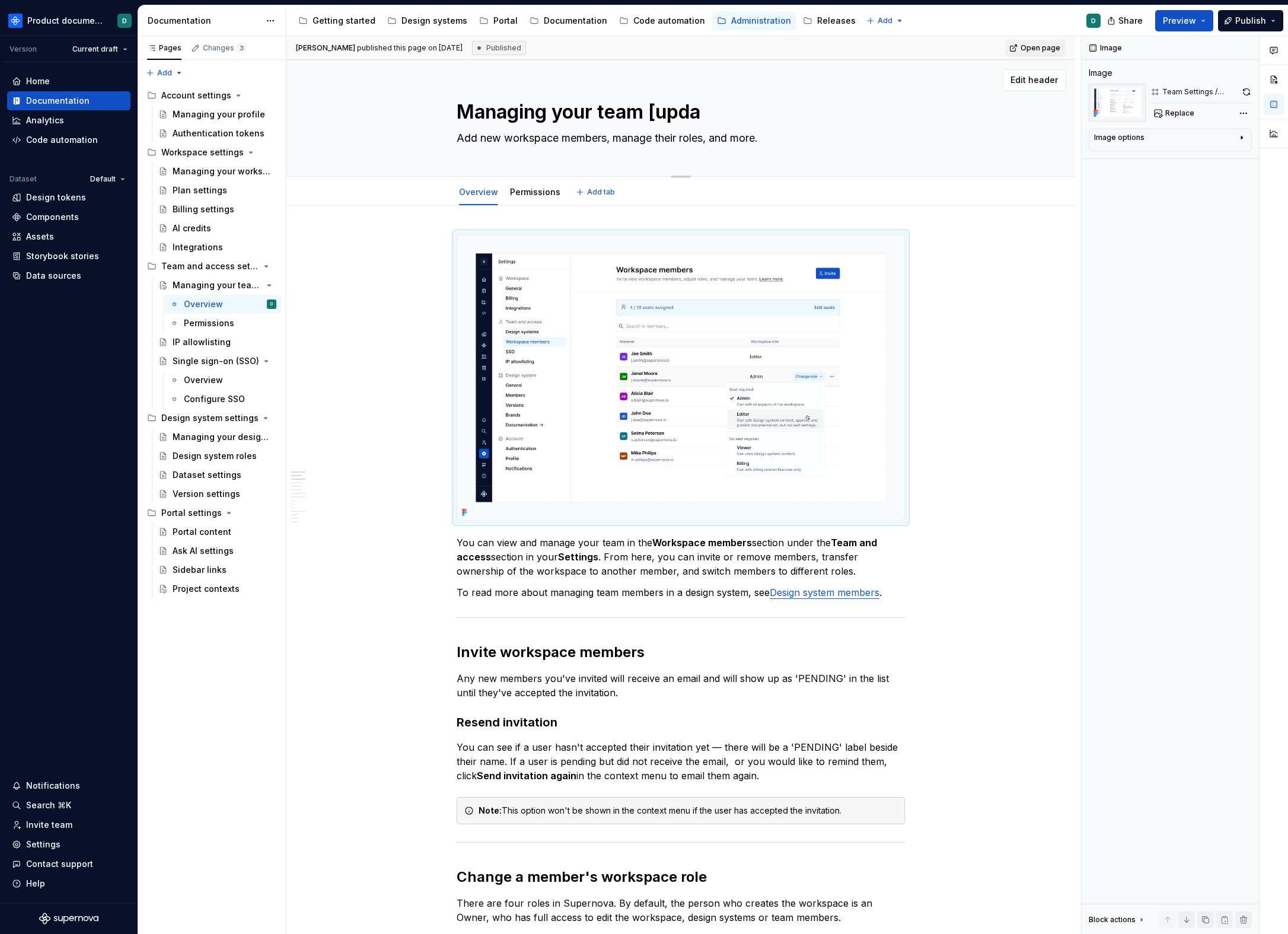
type textarea "*"
type textarea "Managing your team [updat"
type textarea "*"
type textarea "Managing your team [update"
type textarea "*"
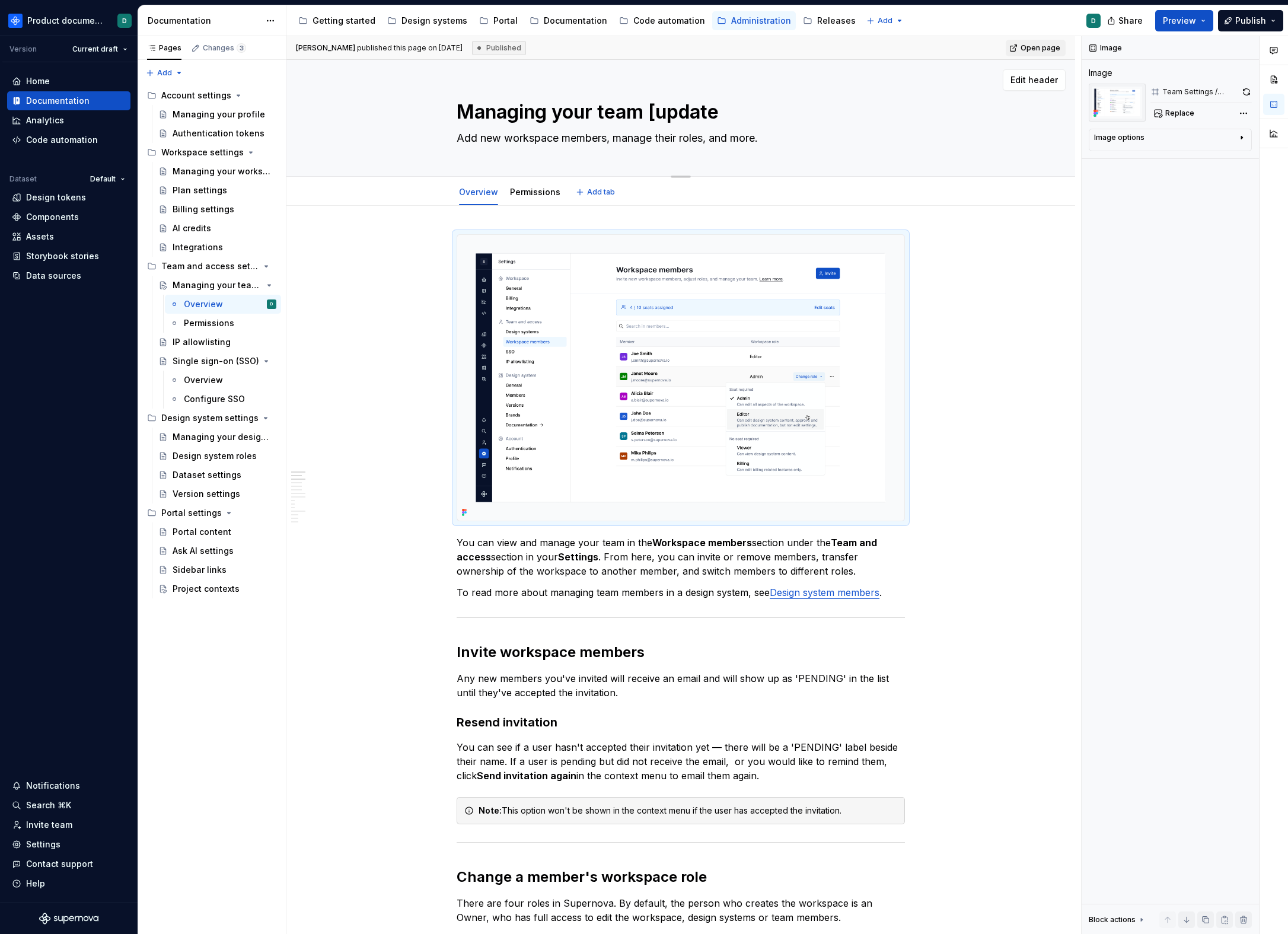
type textarea "Managing your team [update]"
type textarea "*"
type textarea "Managing your team [update]"
click at [753, 234] on div at bounding box center [681, 378] width 449 height 287
click at [708, 288] on img at bounding box center [680, 378] width 447 height 286
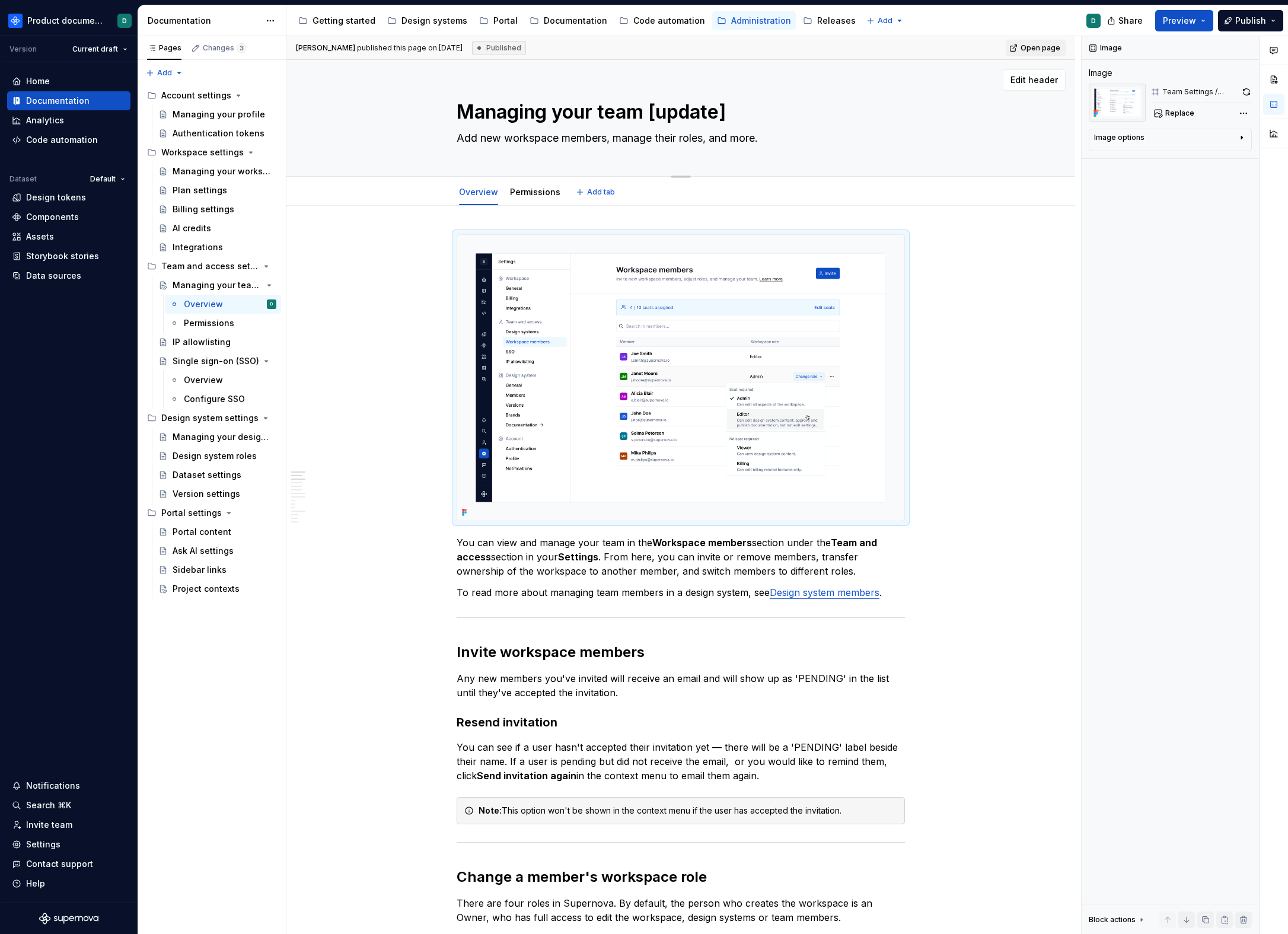
click at [712, 112] on textarea "Managing your team [update]" at bounding box center [678, 112] width 449 height 28
click at [738, 112] on textarea "Managing your team [update]" at bounding box center [678, 112] width 449 height 28
click at [690, 114] on textarea "Managing your team [update]" at bounding box center [678, 112] width 449 height 28
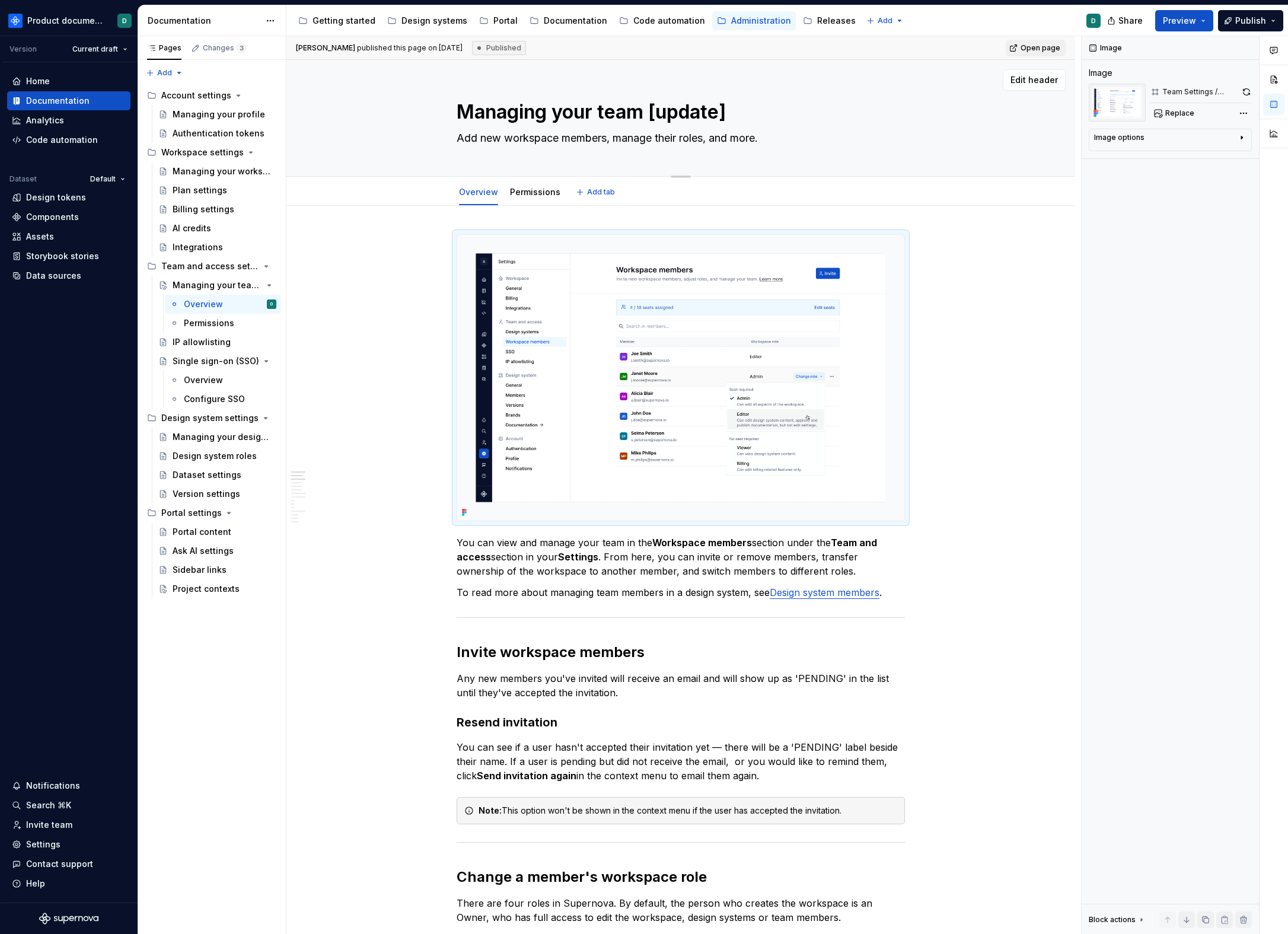
type textarea "*"
type textarea "Managing your team [t]"
type textarea "*"
type textarea "Managing your team [to]"
type textarea "*"
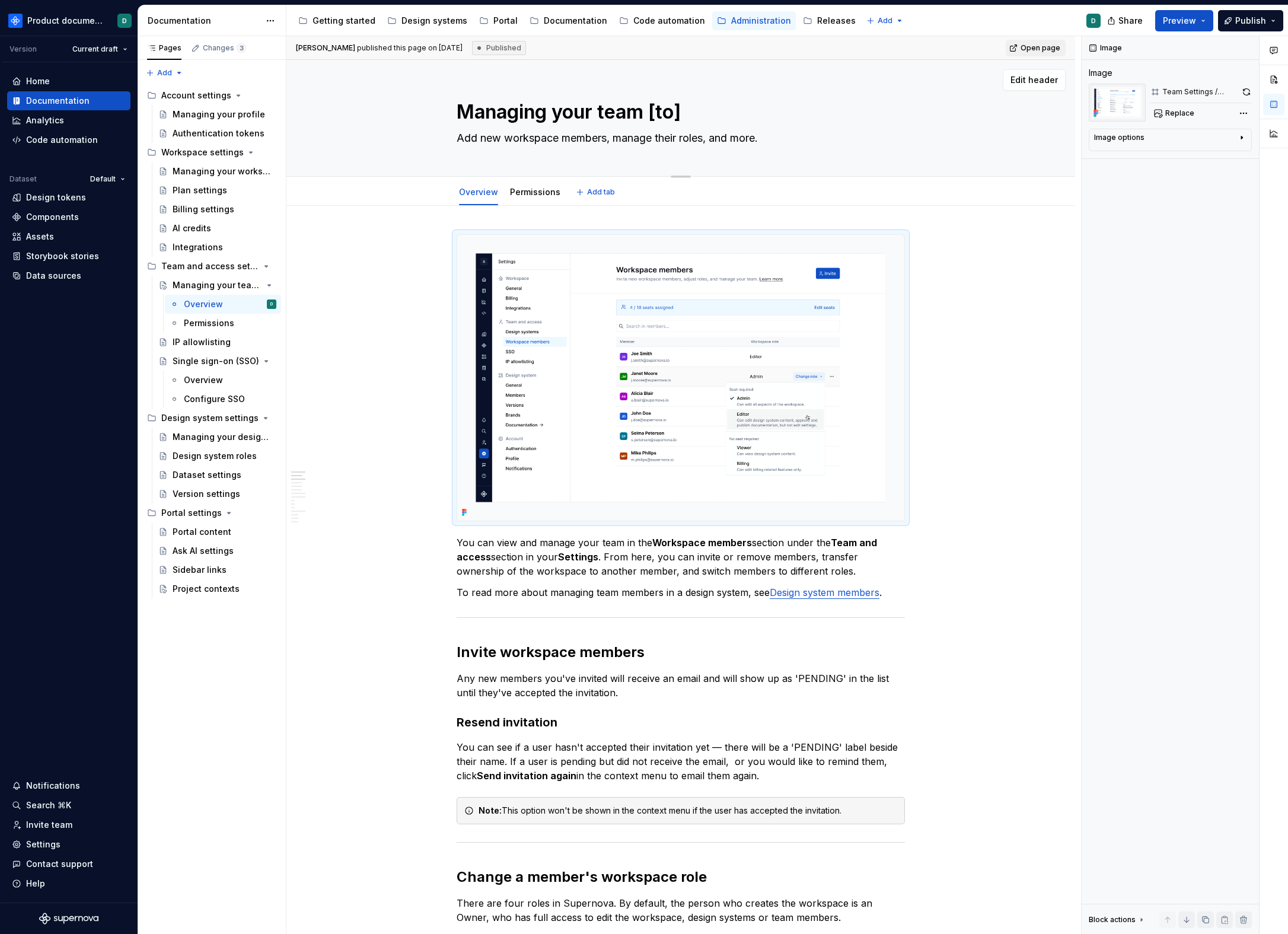
type textarea "Managing your team [to ]"
type textarea "*"
type textarea "Managing your team [to u]"
type textarea "*"
type textarea "Managing your team [to up]"
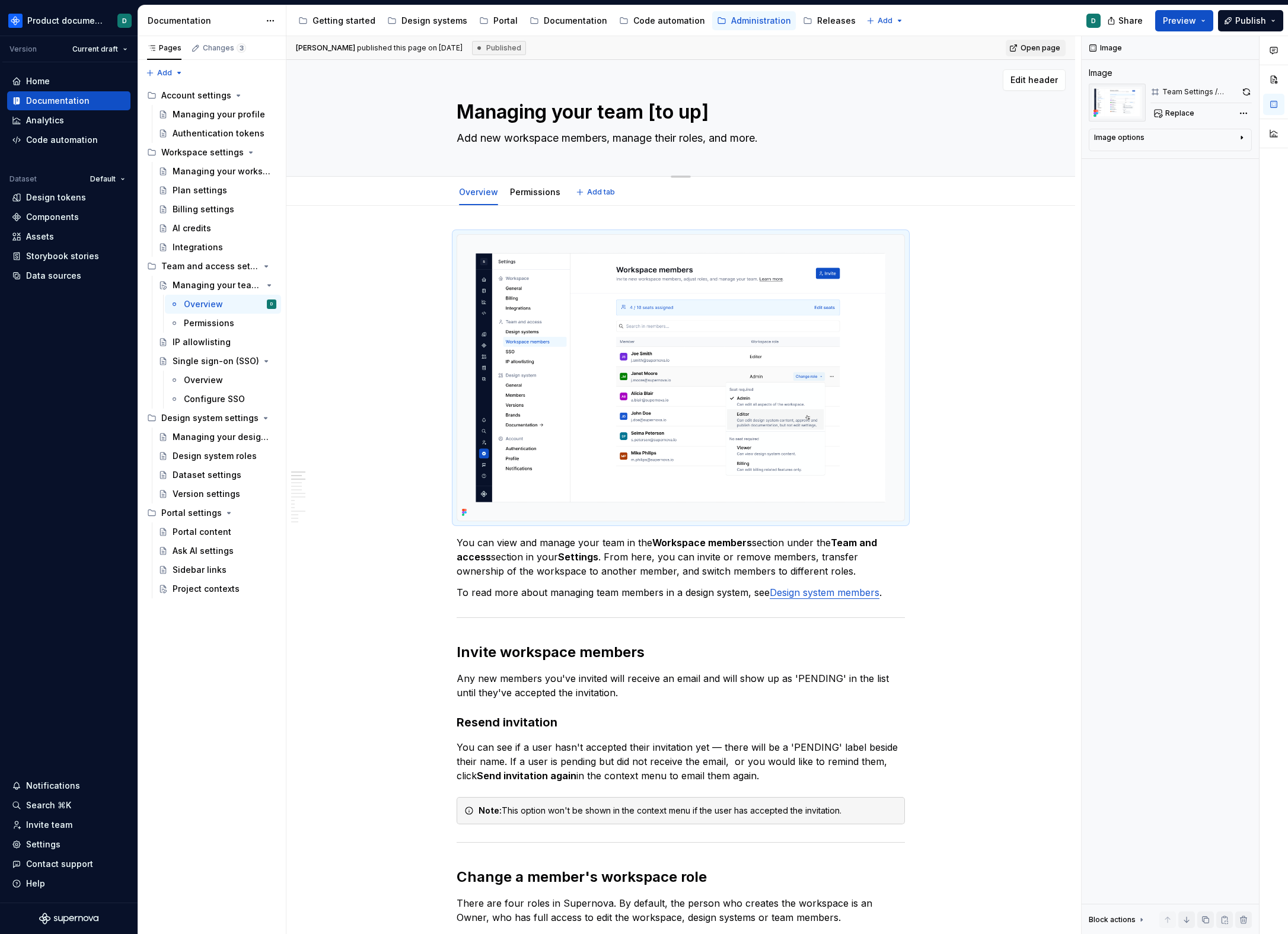
type textarea "*"
type textarea "Managing your team [to upd]"
type textarea "*"
type textarea "Managing your team [to upda]"
type textarea "*"
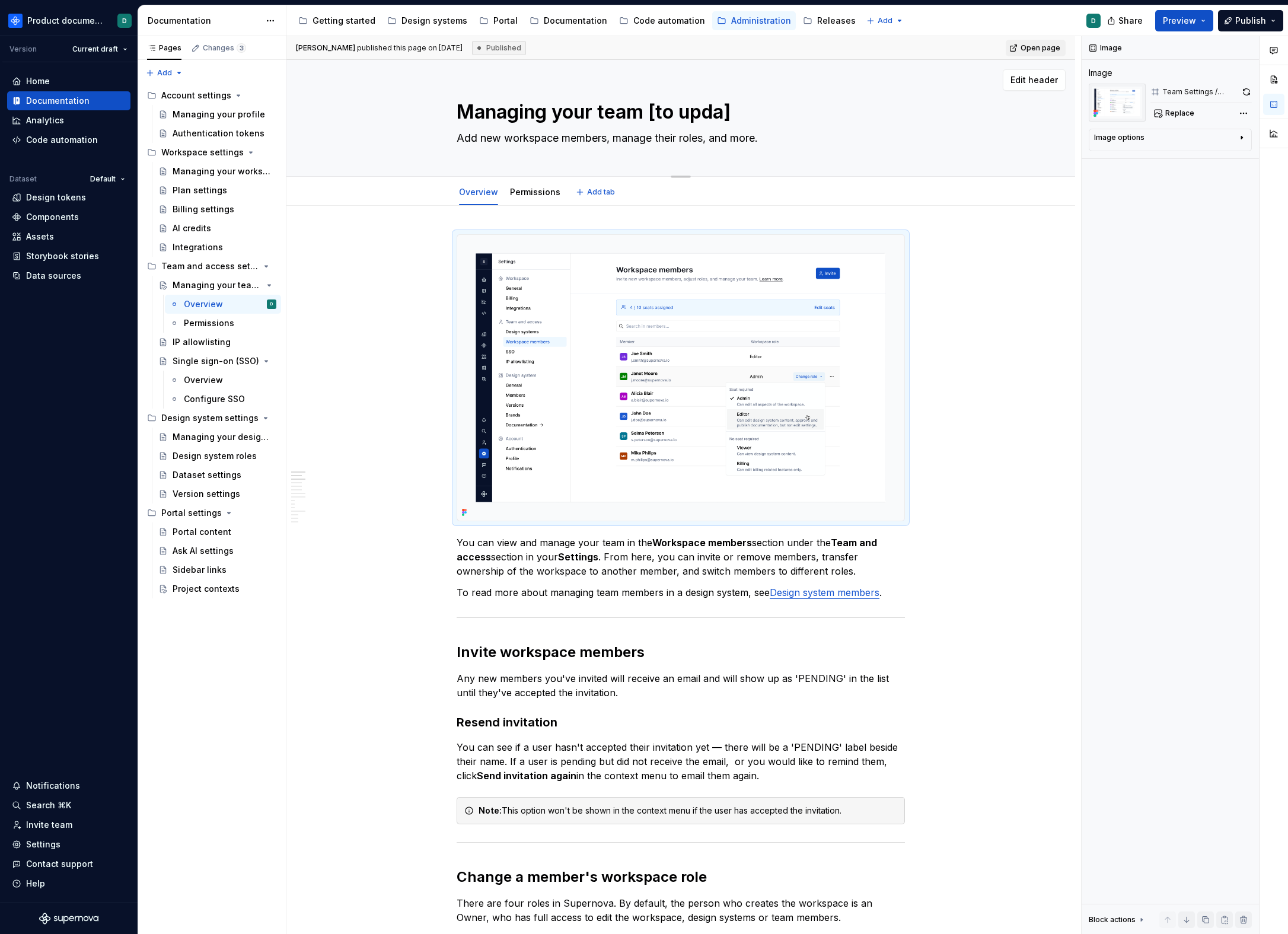
type textarea "Managing your team [to updat]"
type textarea "*"
type textarea "Managing your team [to update]"
type textarea "*"
type textarea "Managing your team [to update]"
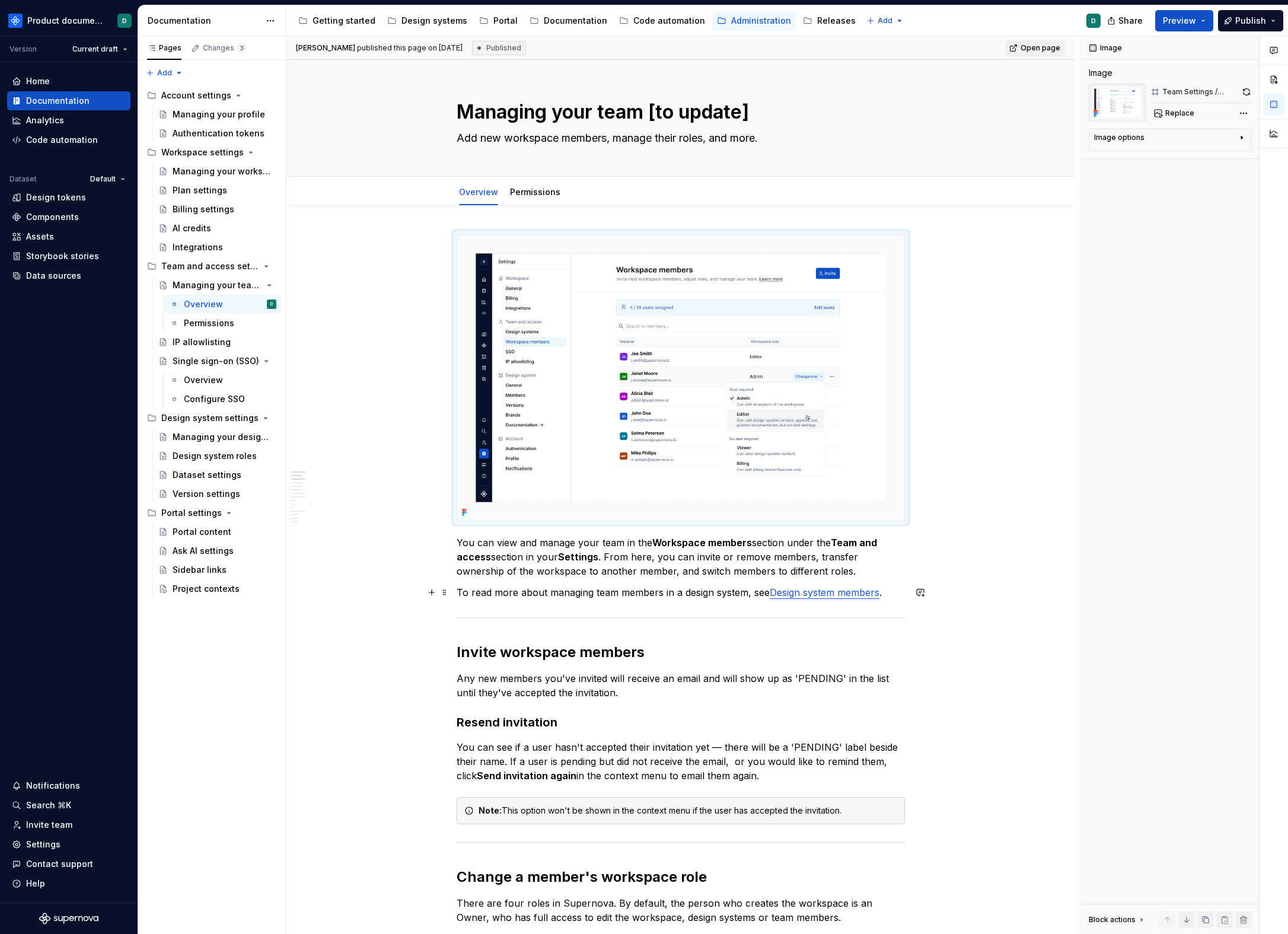
click at [534, 574] on p "You can view and manage your team in the Workspace members section under the Te…" at bounding box center [681, 556] width 449 height 43
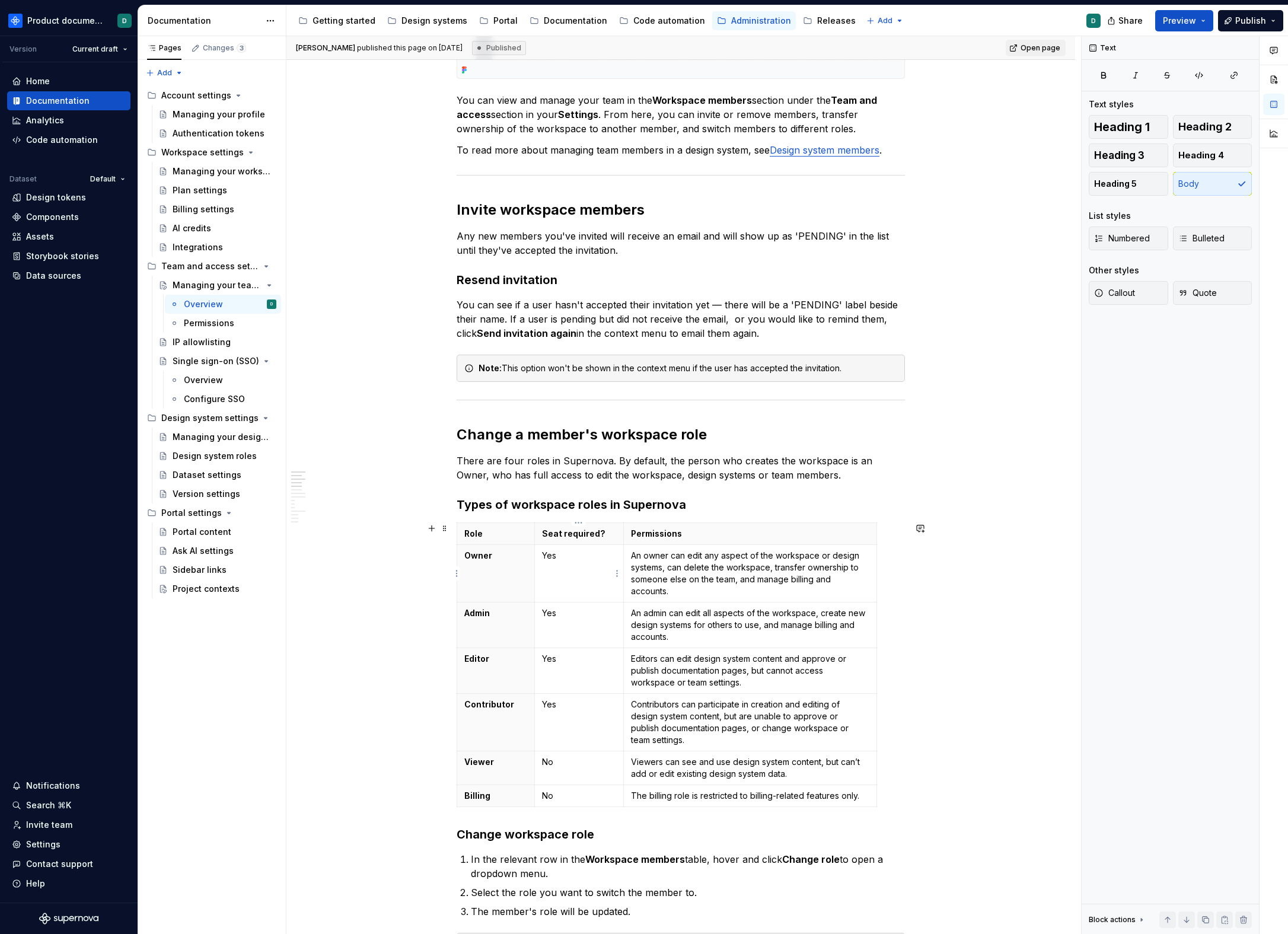
scroll to position [450, 0]
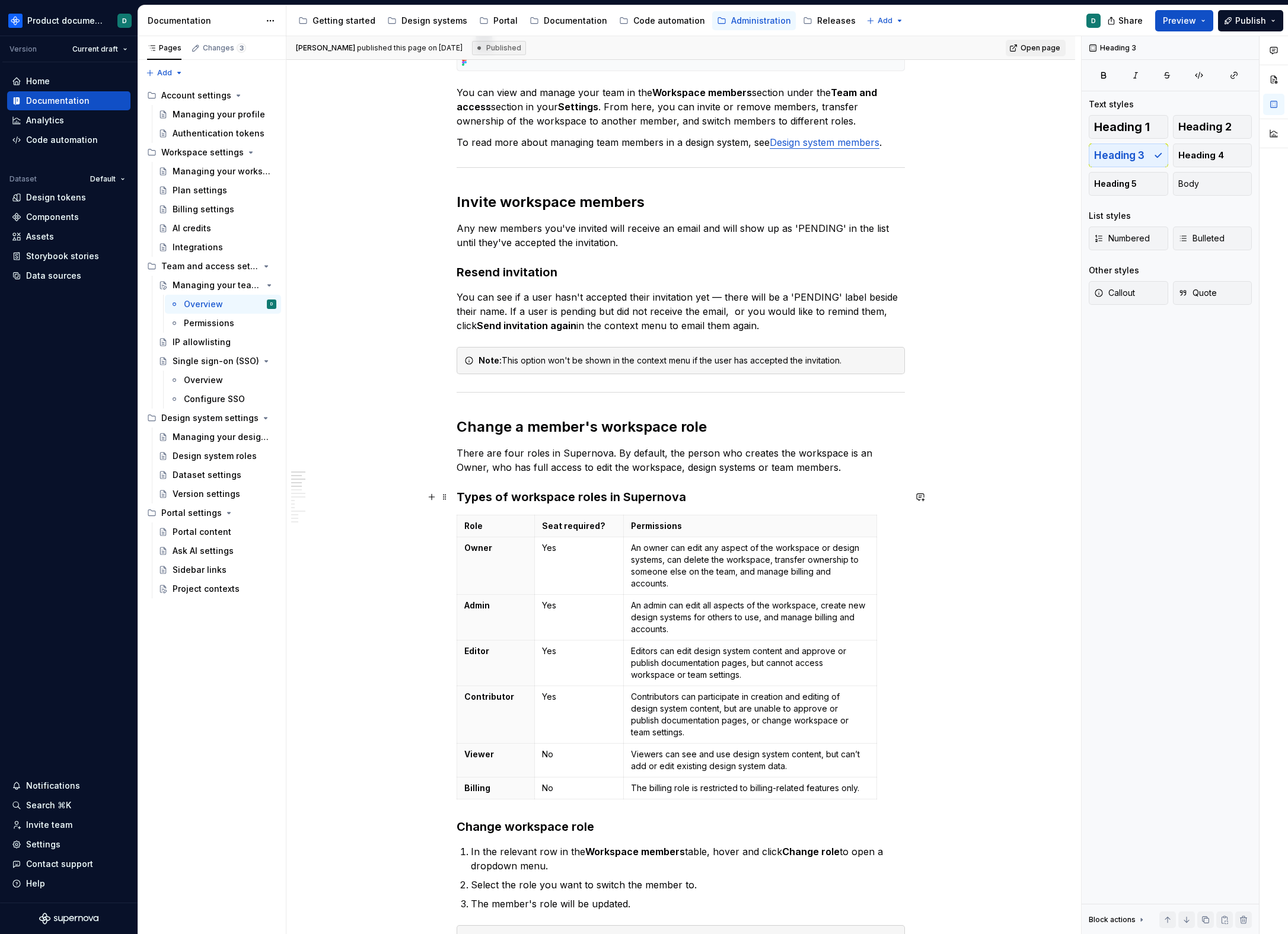
click at [701, 498] on h3 "Types of workspace roles in Supernova" at bounding box center [681, 497] width 449 height 17
type textarea "*"
click at [581, 498] on h3 "Types of workspace roles in Supernova" at bounding box center [681, 497] width 449 height 17
click at [711, 494] on h3 "Types of workspace roles in Supernova" at bounding box center [681, 497] width 449 height 17
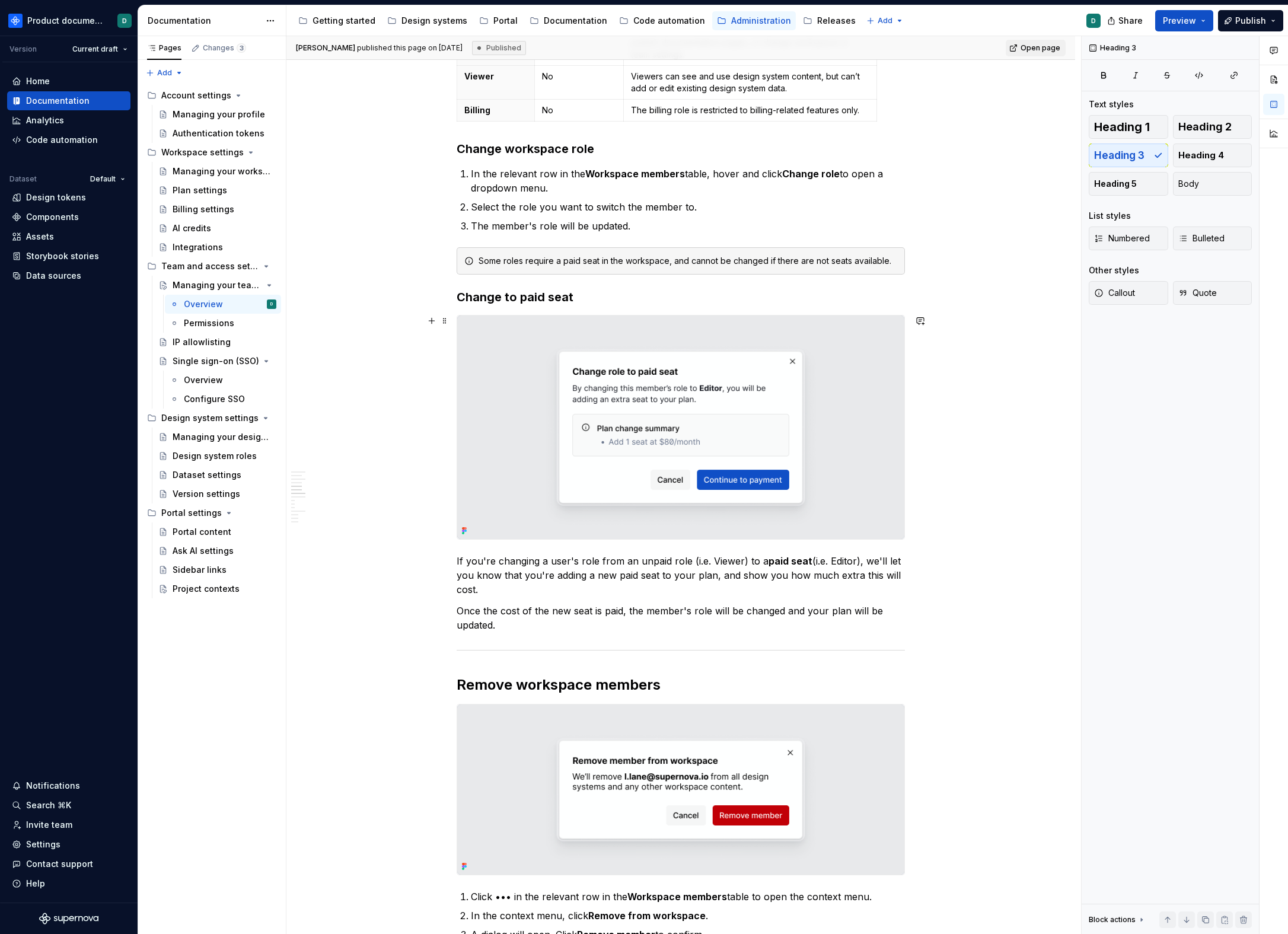
scroll to position [592, 0]
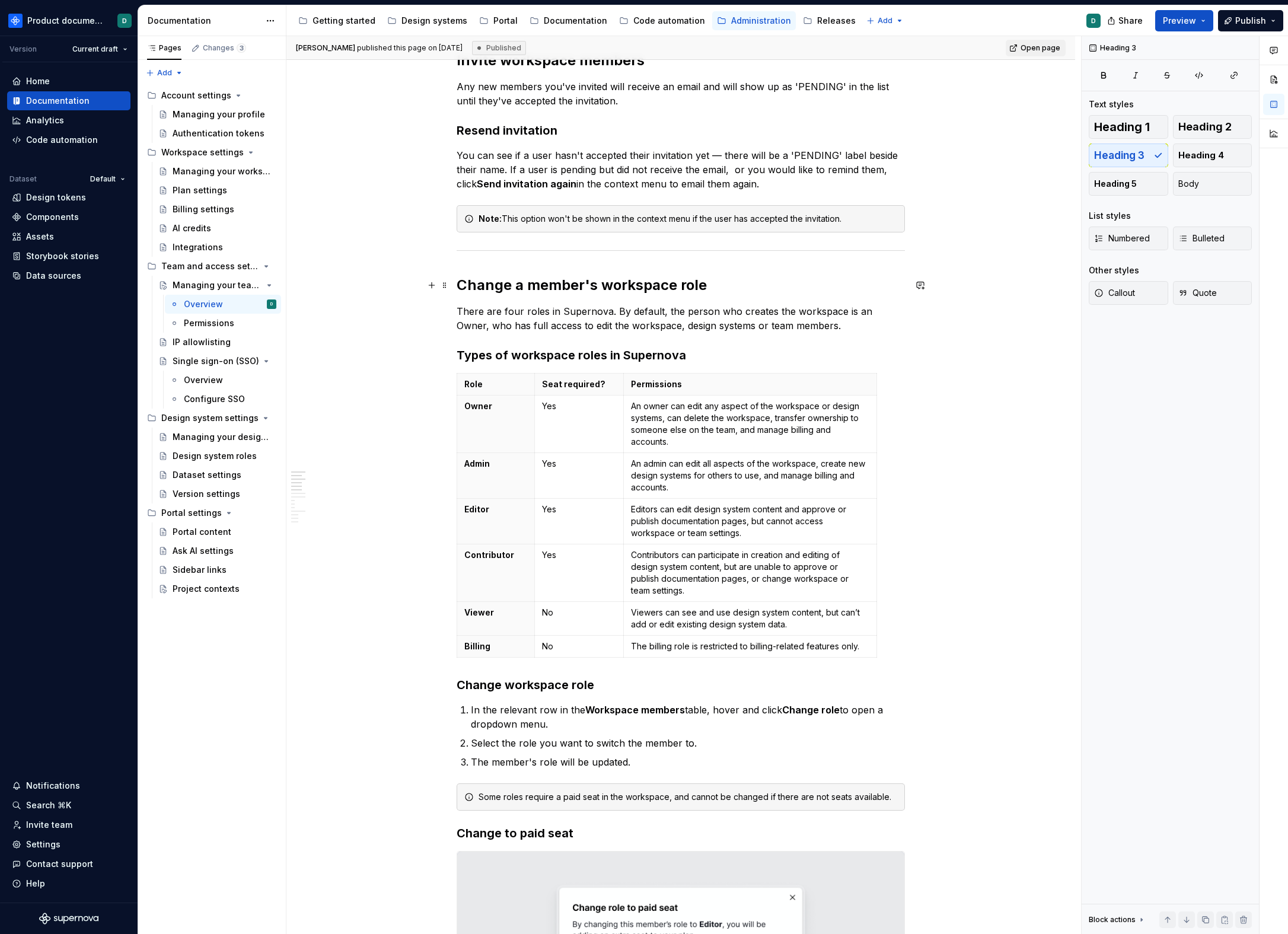
click at [459, 283] on h2 "Change a member's workspace role" at bounding box center [681, 285] width 449 height 19
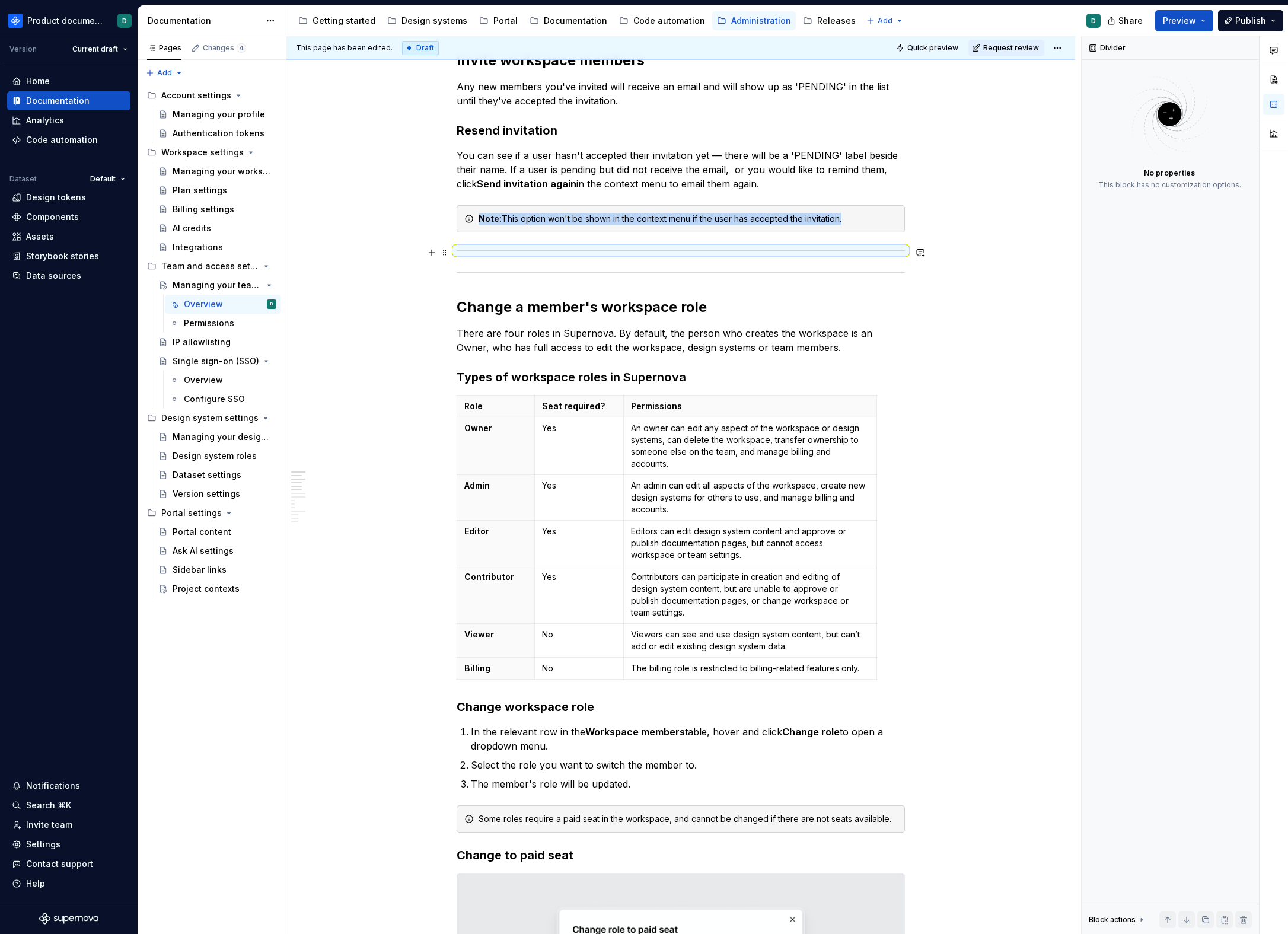
click at [468, 252] on div at bounding box center [681, 250] width 449 height 8
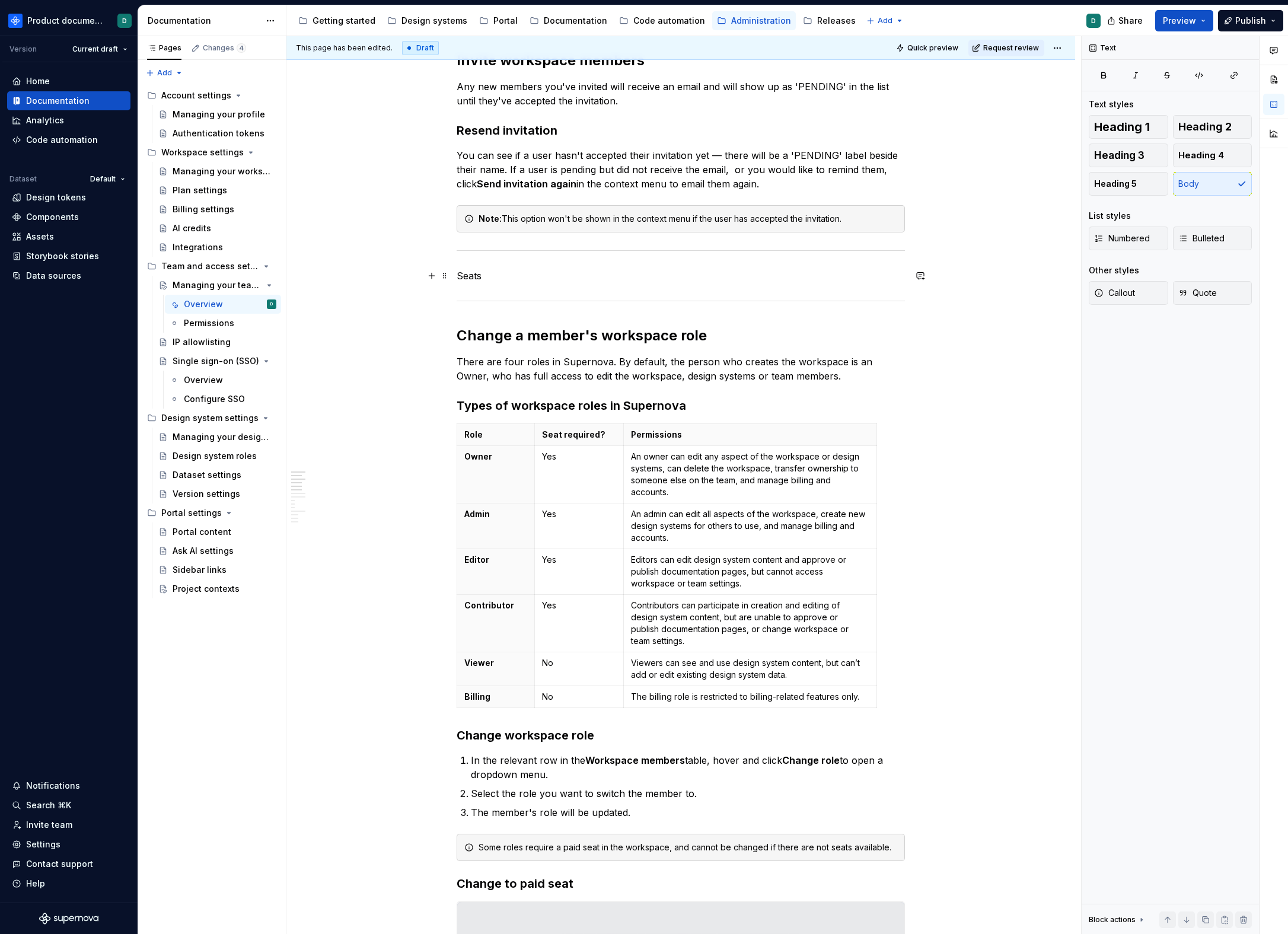
click at [457, 277] on p "Seats" at bounding box center [681, 276] width 449 height 14
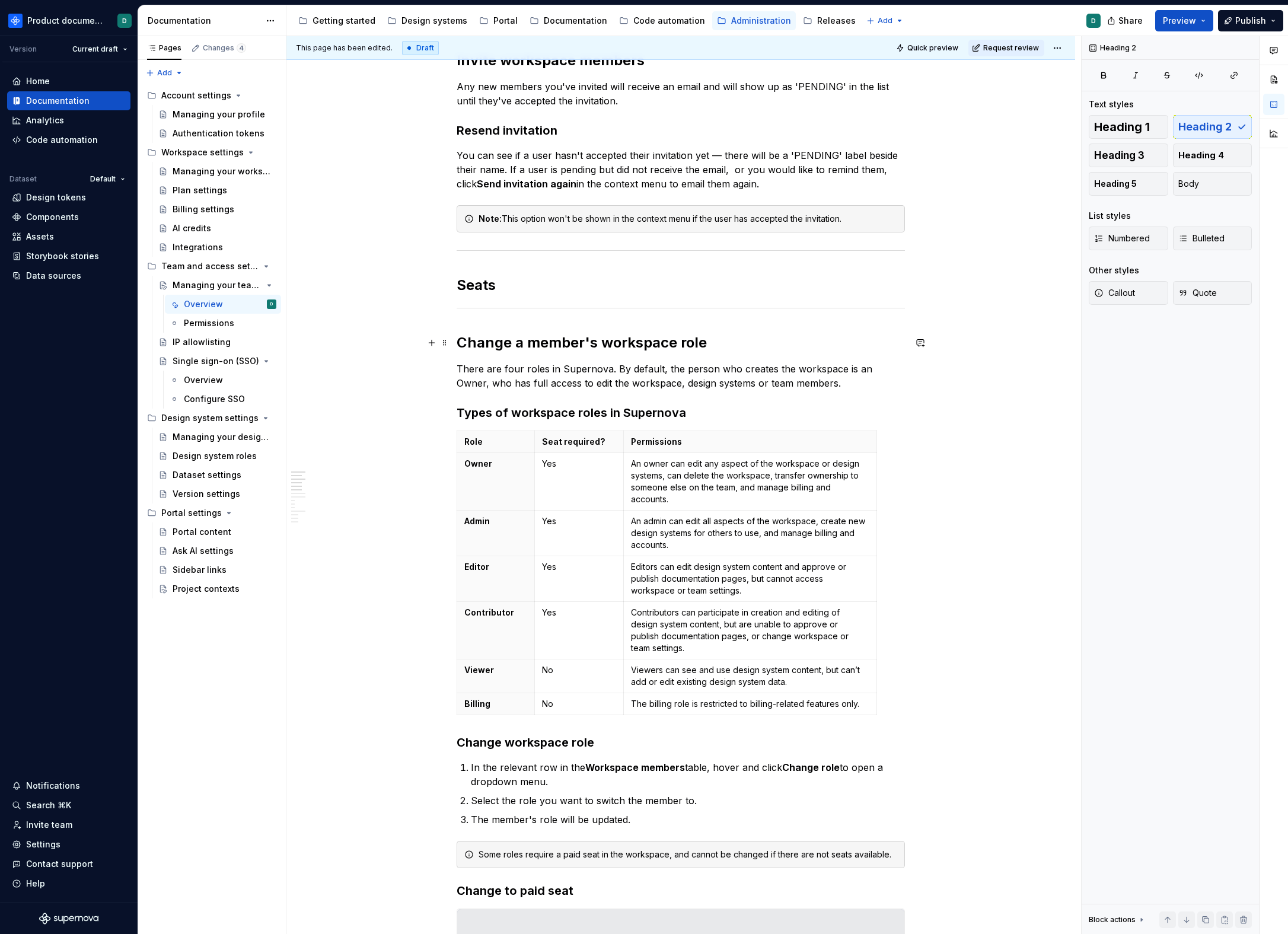
click at [465, 345] on h2 "Change a member's workspace role" at bounding box center [681, 343] width 449 height 19
click at [506, 277] on h2 "Seats" at bounding box center [681, 285] width 449 height 19
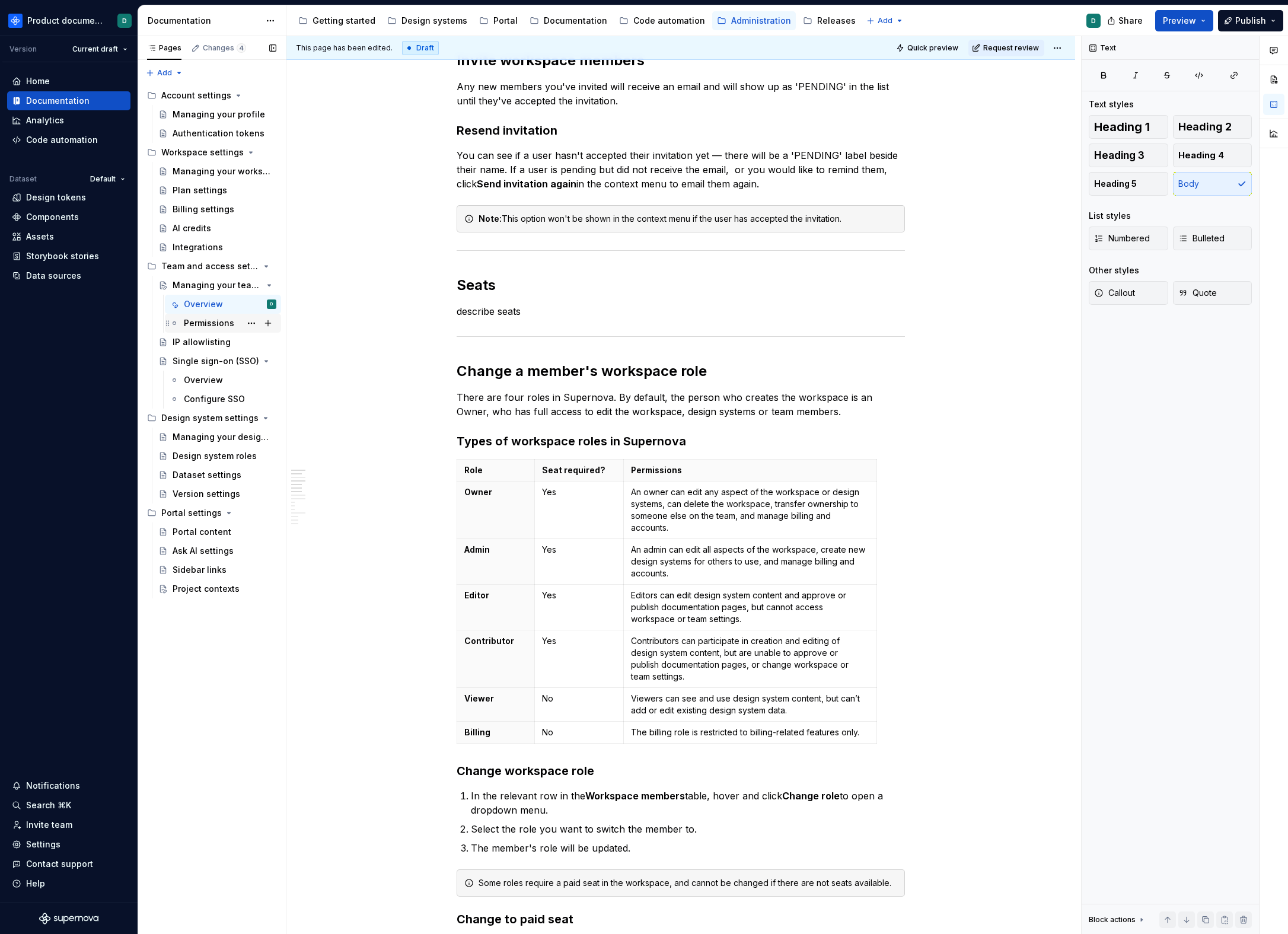
click at [200, 324] on div "Permissions" at bounding box center [209, 323] width 50 height 12
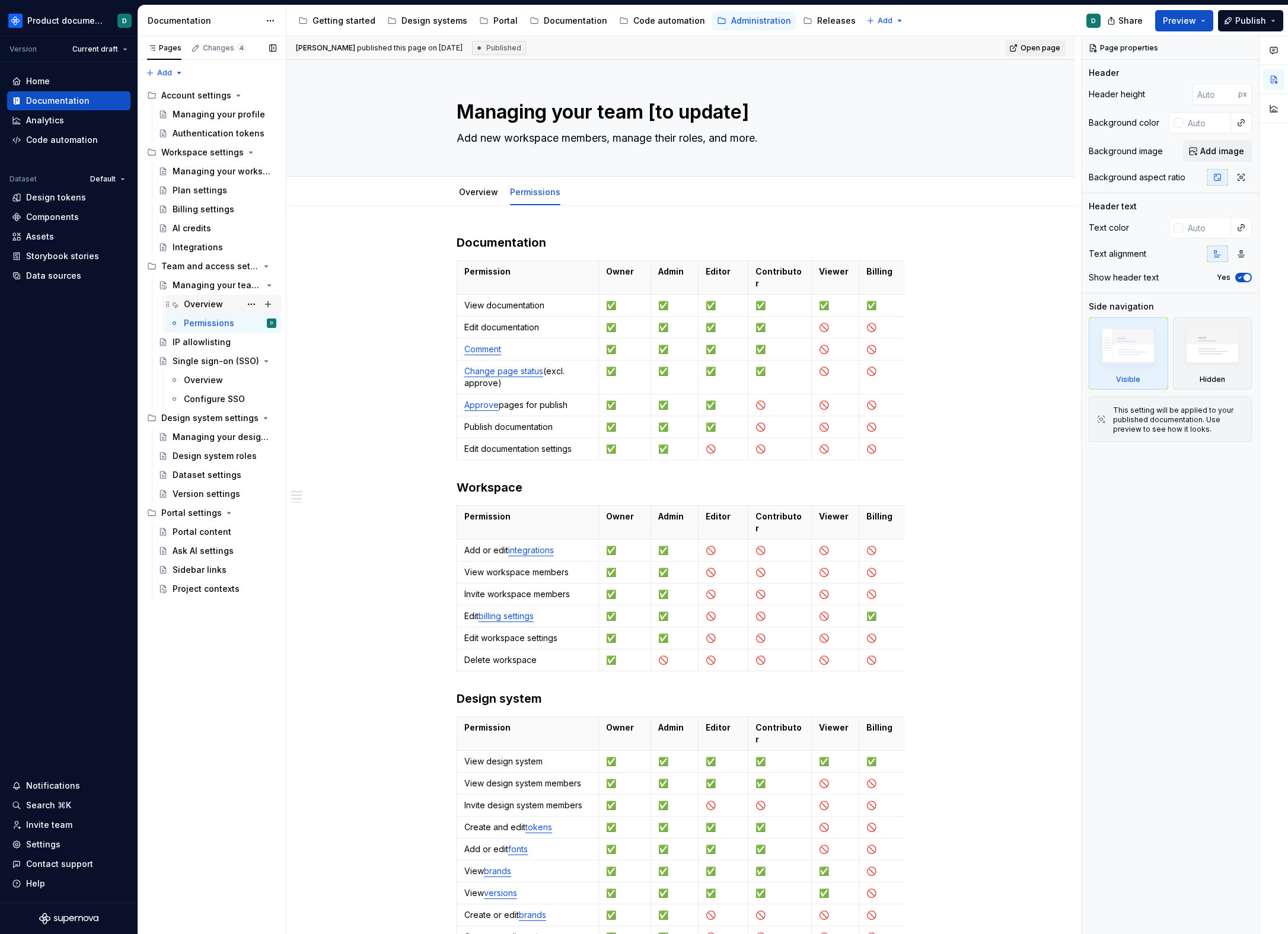
click at [193, 307] on div "Overview" at bounding box center [203, 304] width 39 height 12
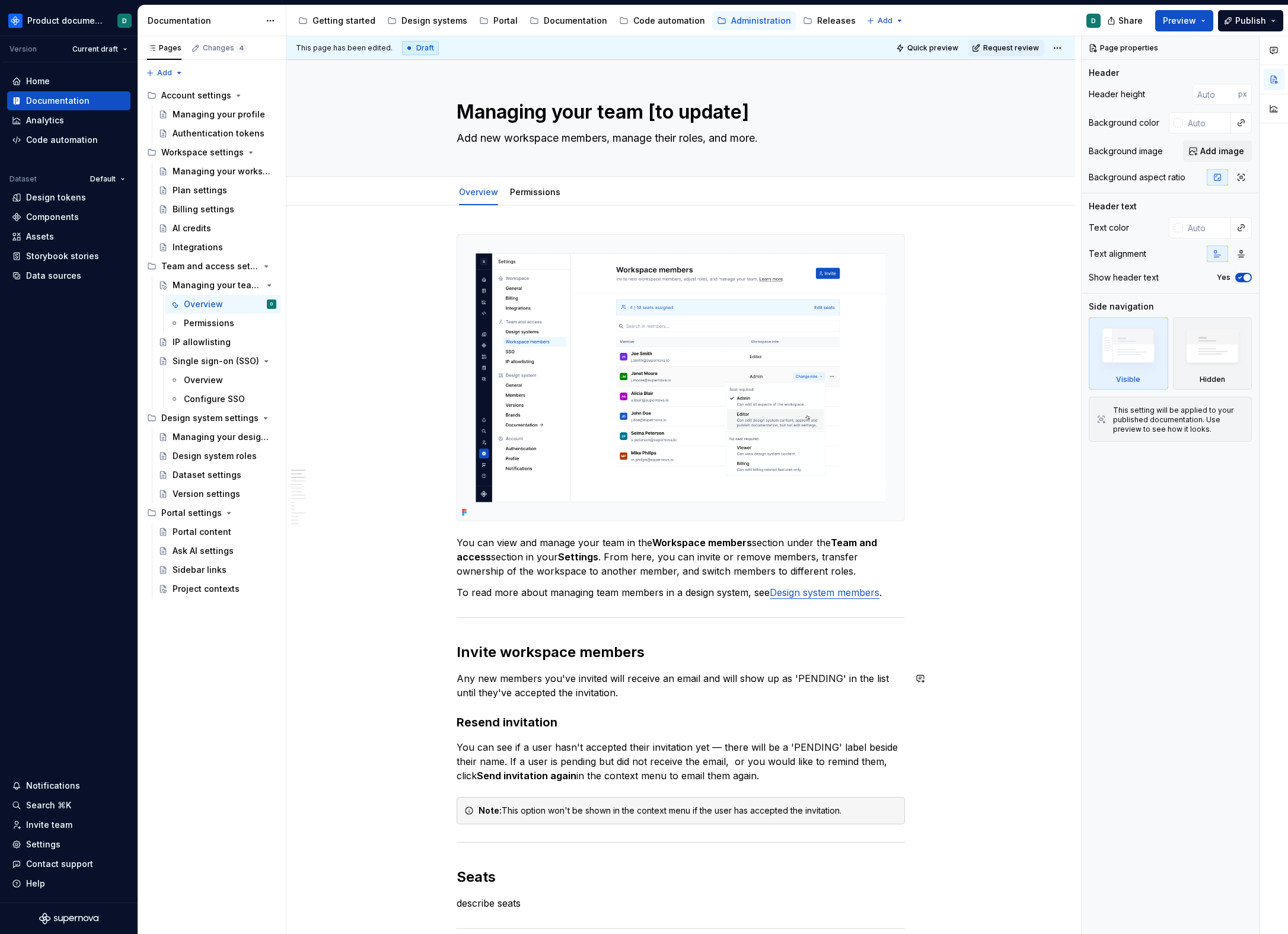
type textarea "*"
